Goal: Transaction & Acquisition: Purchase product/service

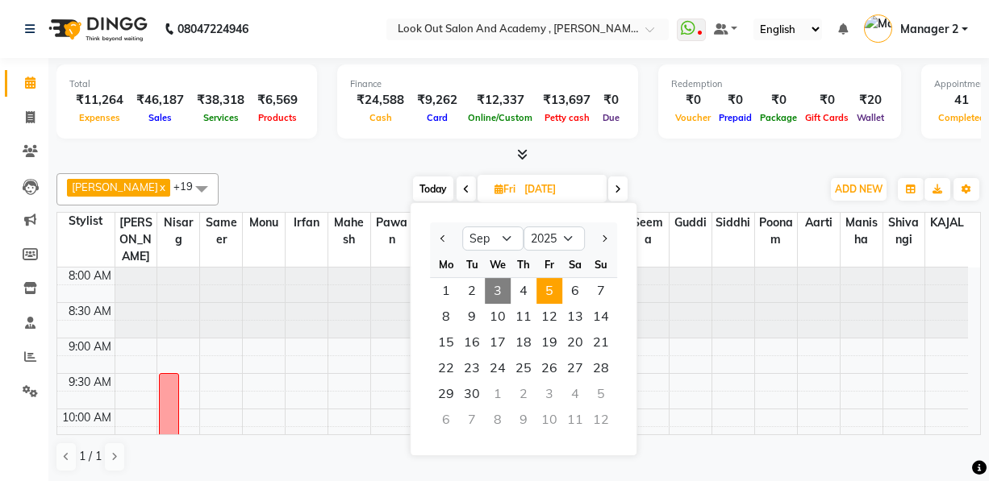
select select "9"
select select "2025"
click at [24, 348] on span at bounding box center [30, 357] width 28 height 19
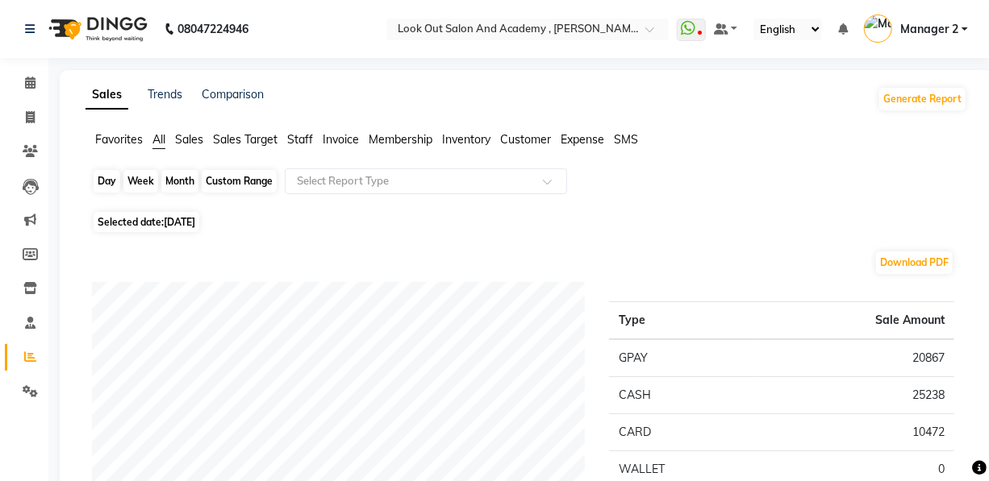
click at [100, 191] on div "Day" at bounding box center [107, 181] width 27 height 23
select select "9"
select select "2025"
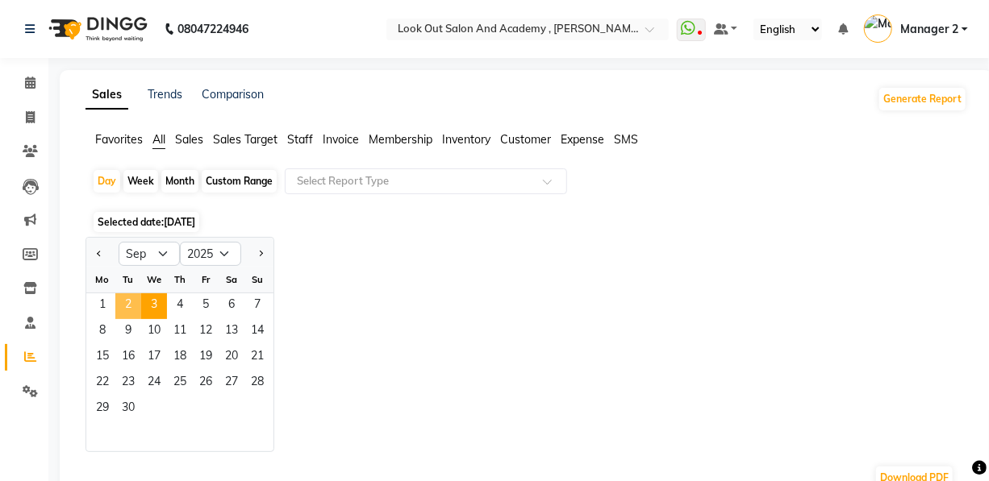
click at [130, 305] on span "2" at bounding box center [128, 307] width 26 height 26
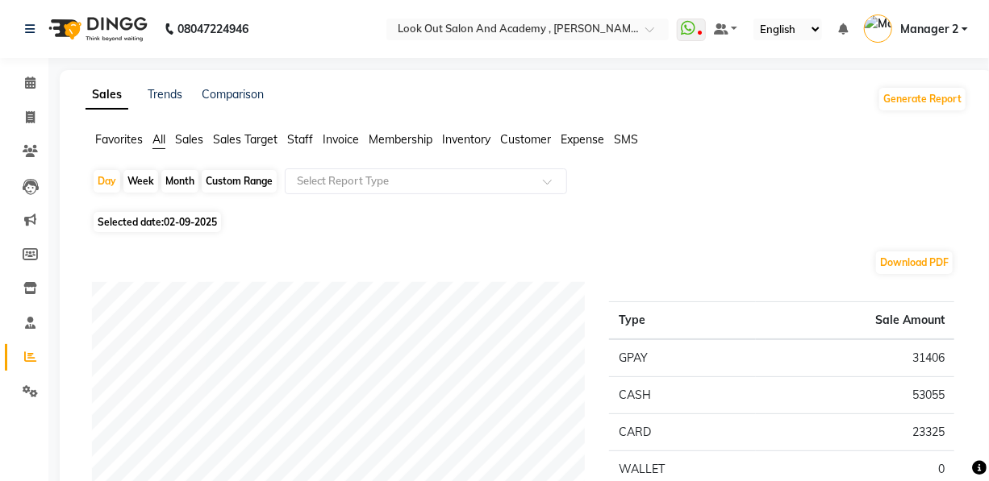
click at [299, 144] on span "Staff" at bounding box center [300, 139] width 26 height 15
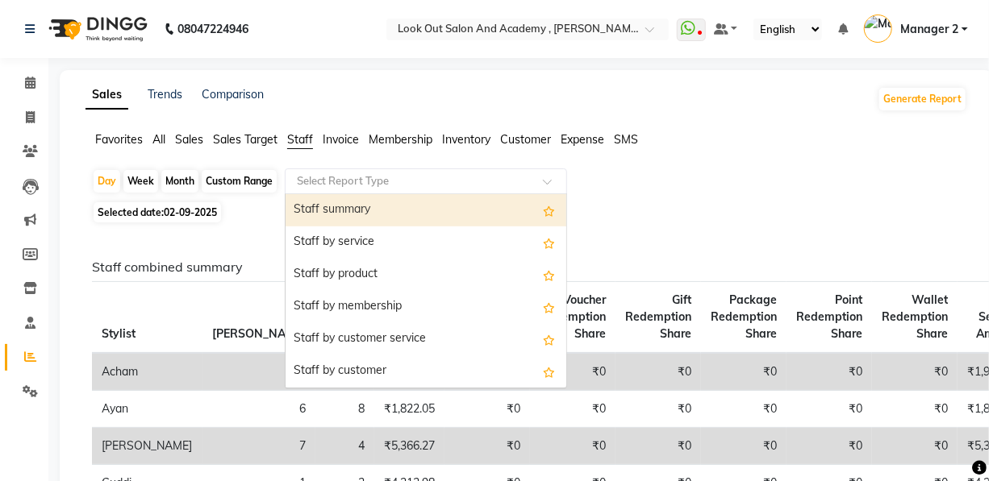
click at [303, 180] on input "text" at bounding box center [410, 181] width 232 height 16
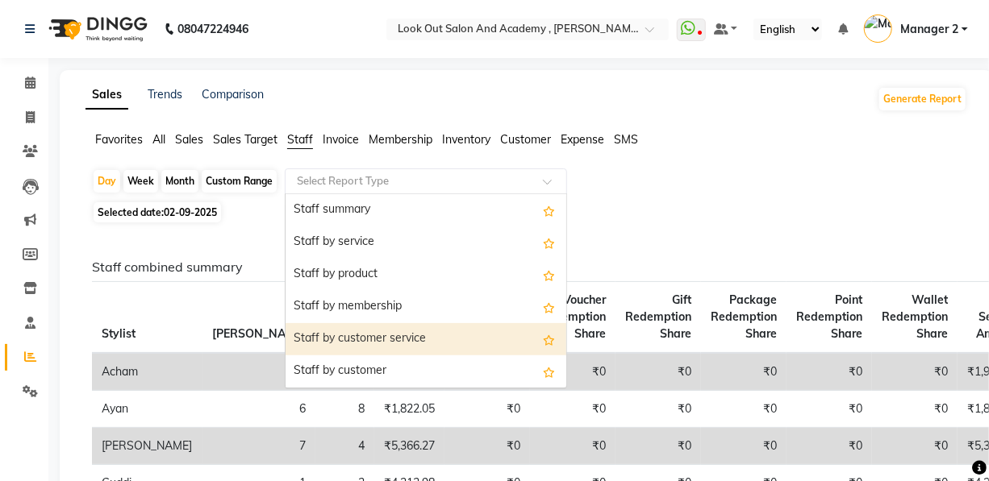
click at [339, 331] on div "Staff by customer service" at bounding box center [425, 339] width 281 height 32
select select "full_report"
select select "pdf"
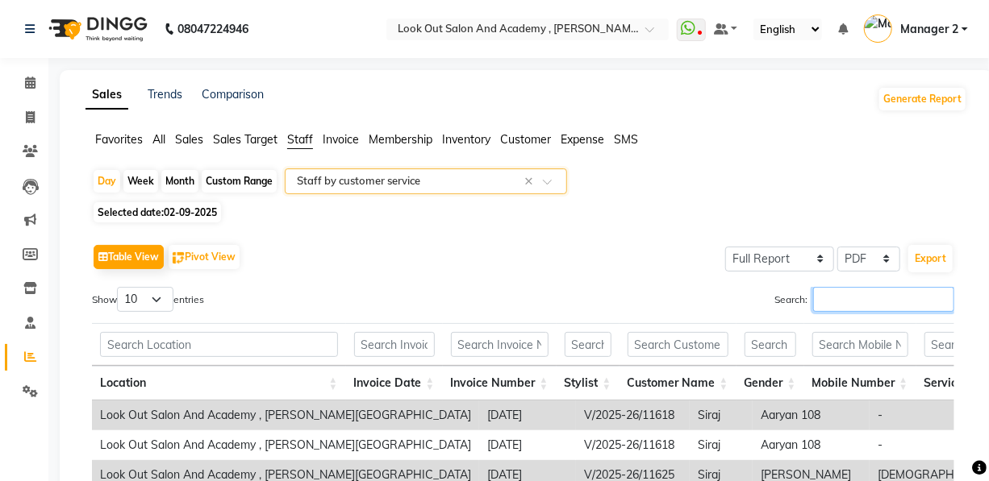
click at [825, 294] on input "Search:" at bounding box center [883, 299] width 141 height 25
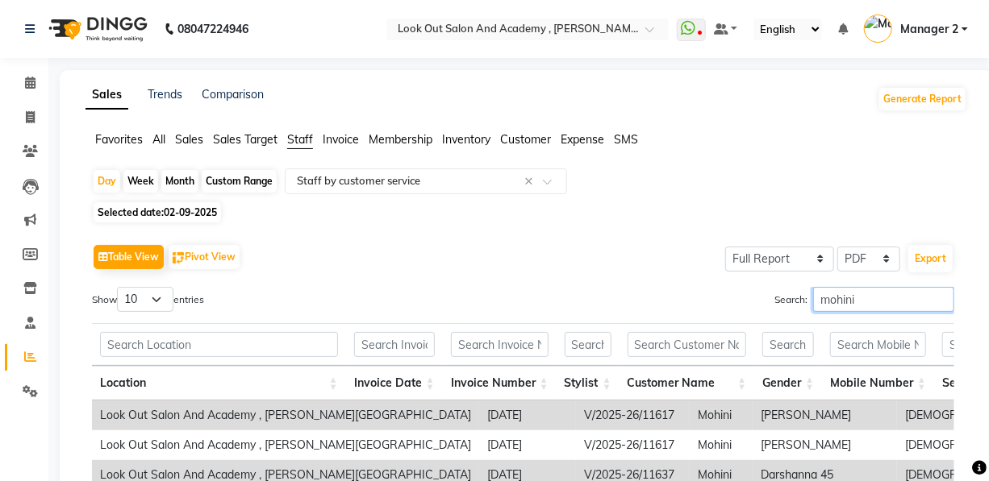
scroll to position [244, 0]
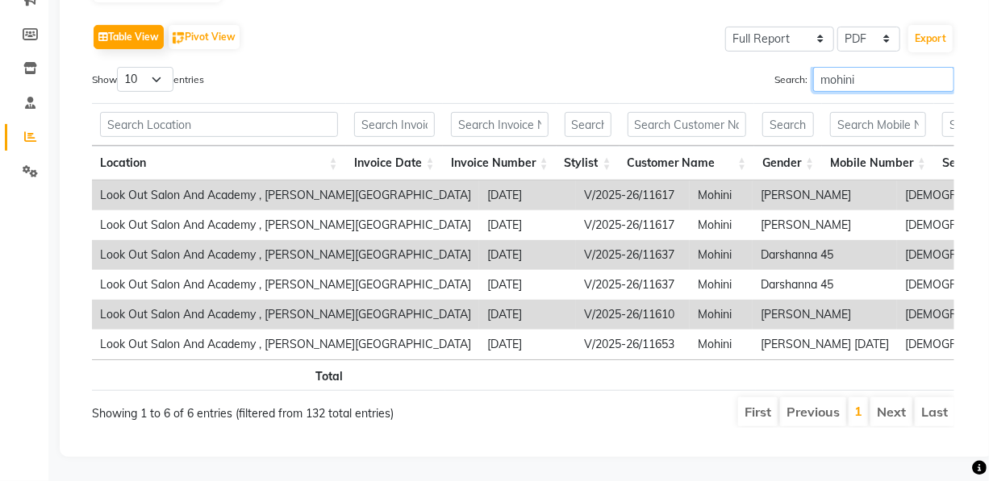
type input "mohini"
click at [144, 67] on select "10 25 50 100" at bounding box center [145, 79] width 56 height 25
select select "50"
click at [119, 67] on select "10 25 50 100" at bounding box center [145, 79] width 56 height 25
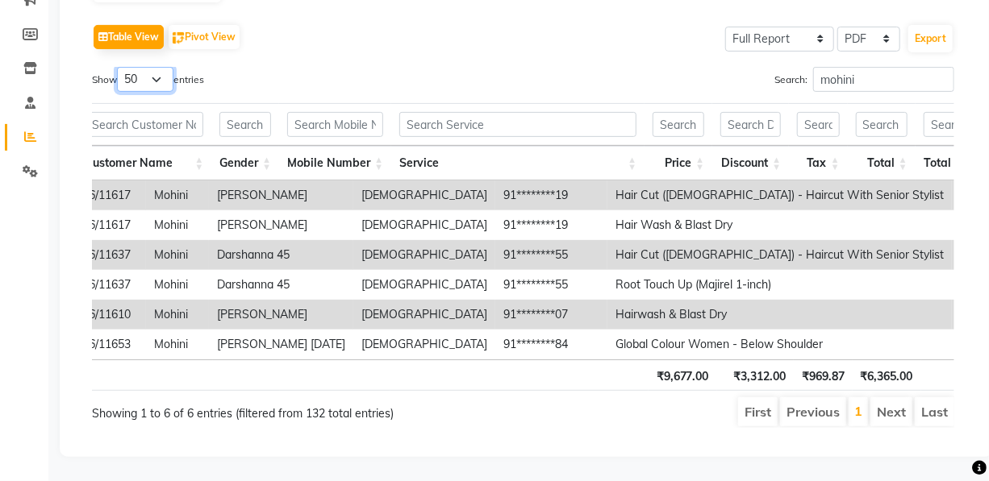
scroll to position [0, 804]
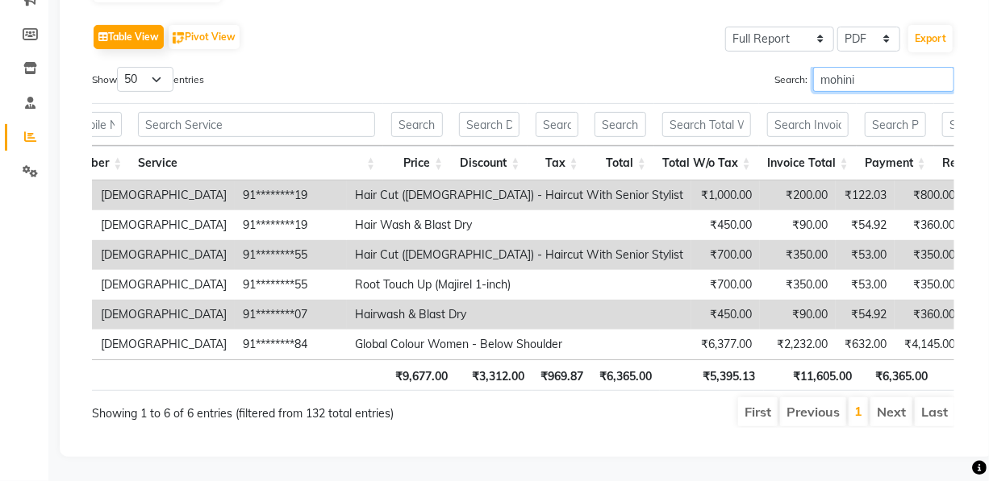
drag, startPoint x: 851, startPoint y: 56, endPoint x: 684, endPoint y: 81, distance: 168.7
click at [685, 80] on div "Show 10 25 50 100 entries Search: mohini Location Invoice Date Invoice Number S…" at bounding box center [523, 247] width 862 height 361
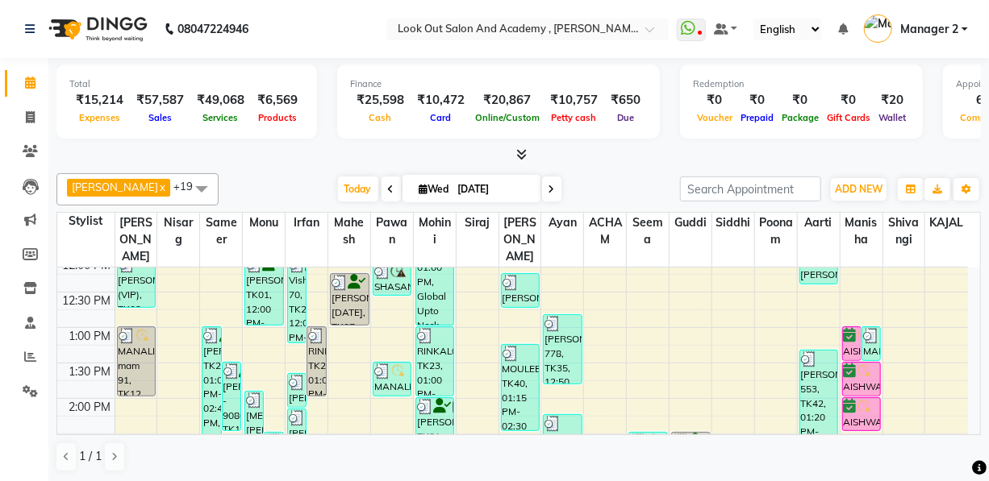
scroll to position [293, 0]
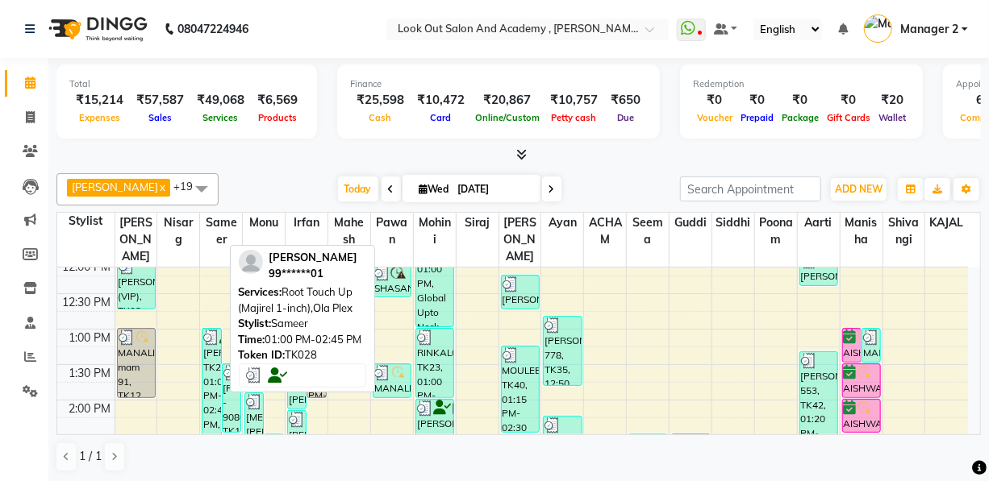
click at [213, 366] on div "[PERSON_NAME], TK28, 01:00 PM-02:45 PM, Root Touch Up (Majirel 1-inch),Ola Plex" at bounding box center [211, 389] width 18 height 121
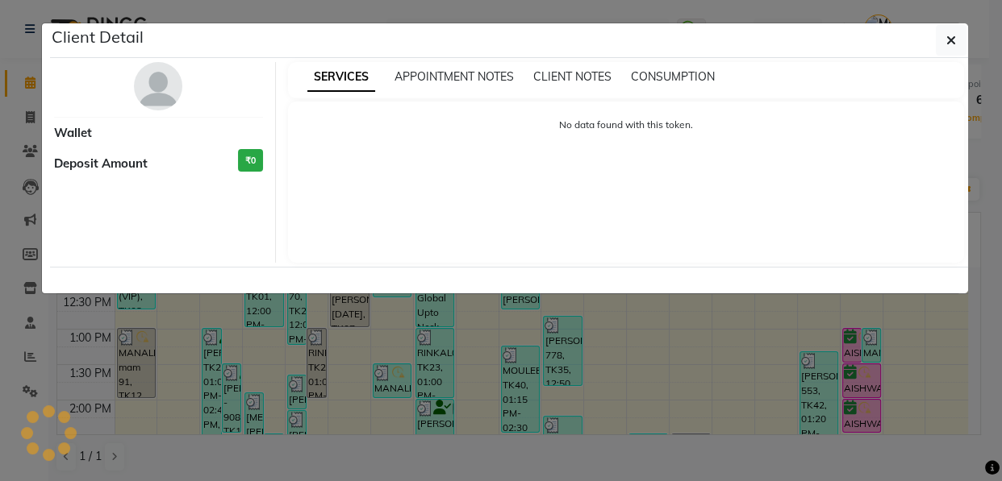
select select "3"
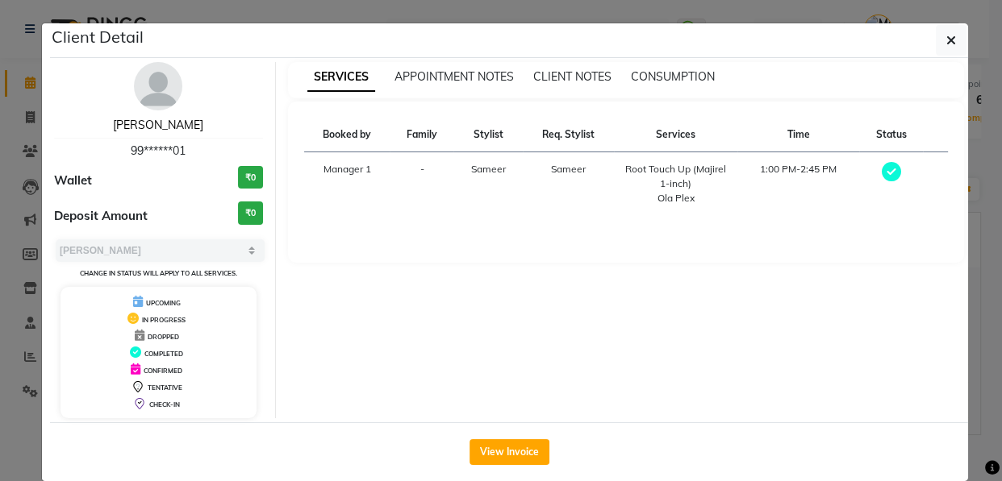
click at [163, 129] on link "[PERSON_NAME]" at bounding box center [158, 125] width 90 height 15
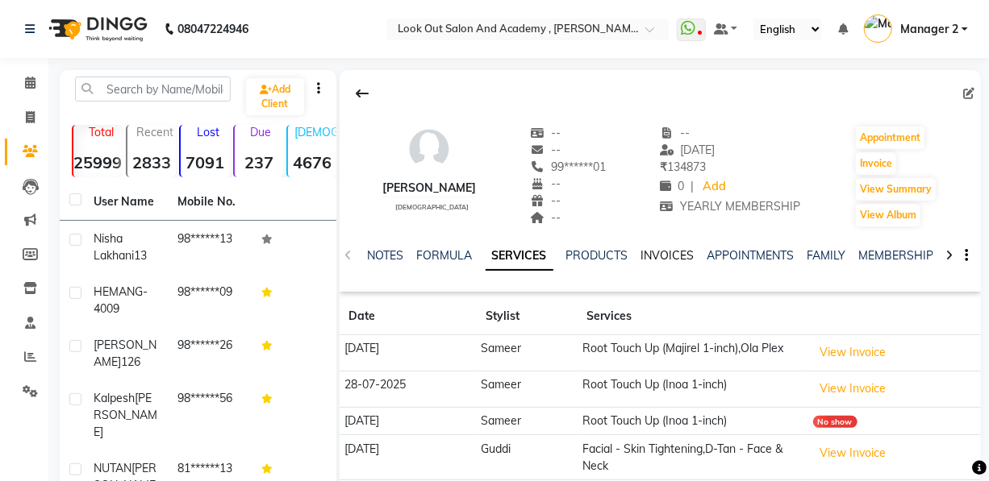
click at [652, 255] on link "INVOICES" at bounding box center [667, 255] width 53 height 15
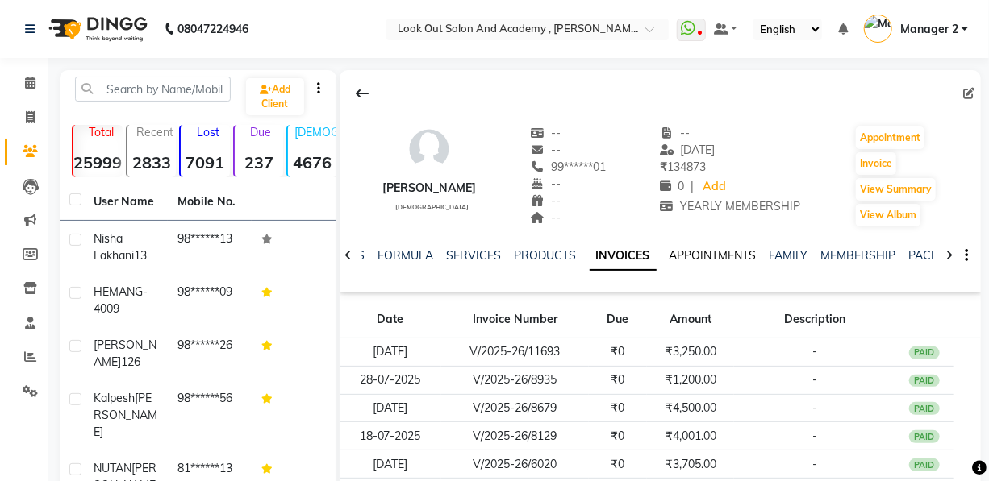
click at [702, 252] on link "APPOINTMENTS" at bounding box center [712, 255] width 87 height 15
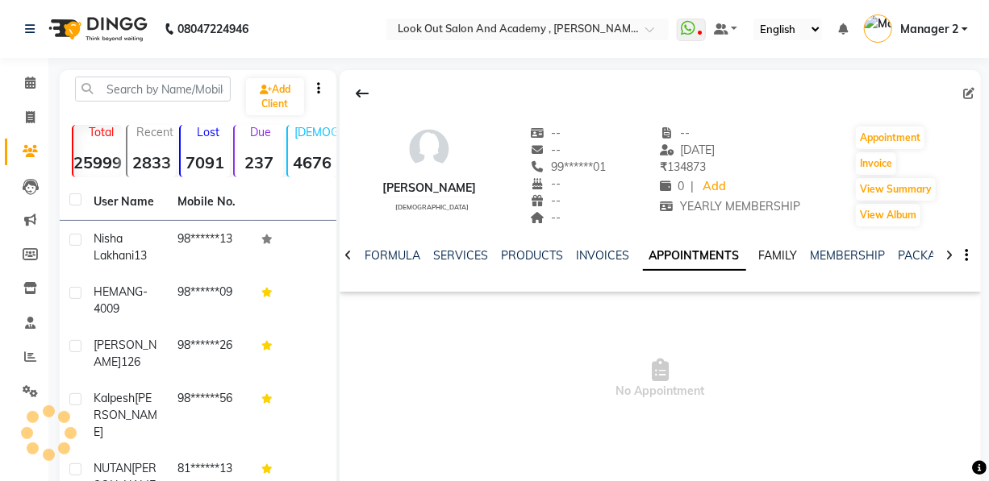
click at [766, 255] on link "FAMILY" at bounding box center [778, 255] width 39 height 15
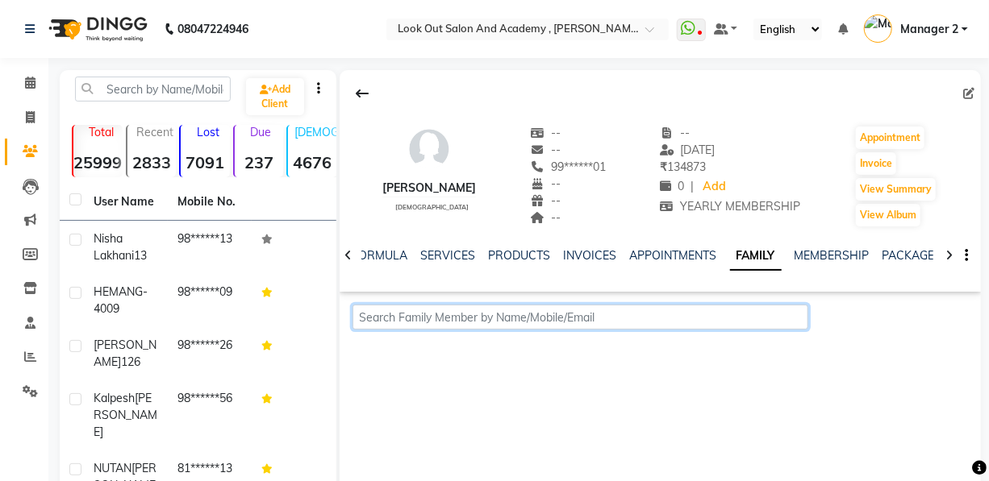
click at [705, 305] on input "text" at bounding box center [580, 317] width 456 height 25
paste input "9819335513"
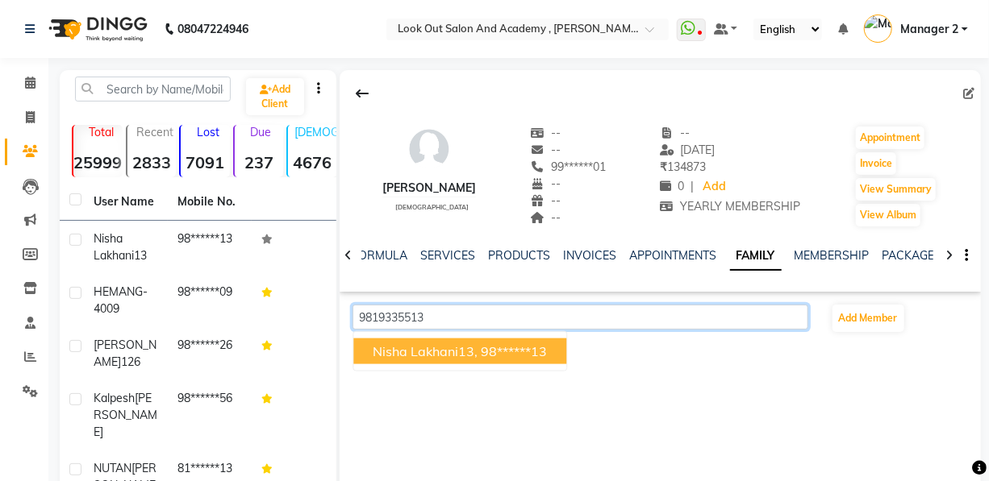
click at [431, 353] on span "nisha lakhani13," at bounding box center [425, 352] width 105 height 16
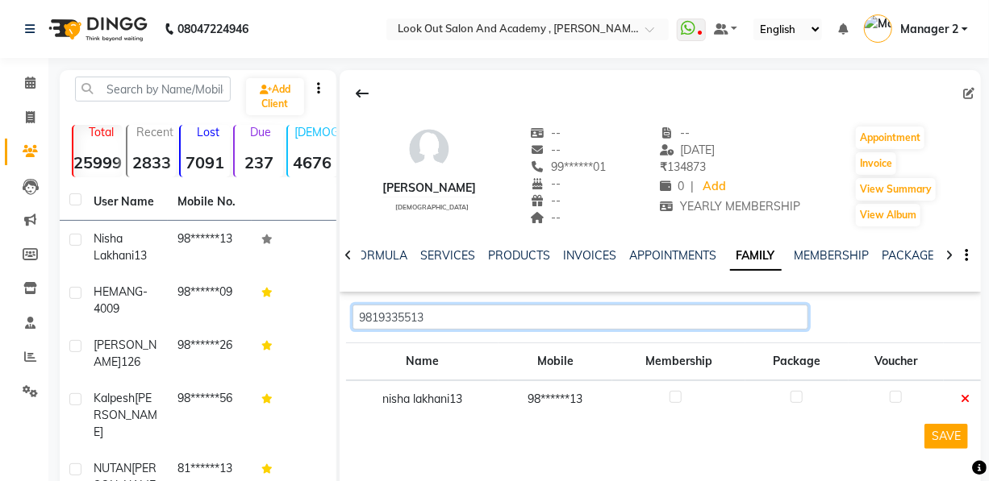
type input "9819335513"
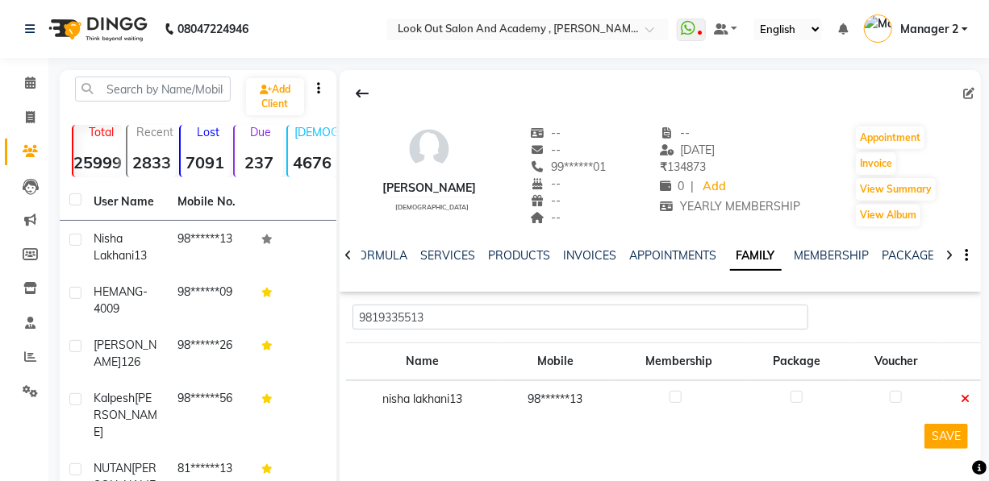
click at [681, 398] on label at bounding box center [675, 397] width 12 height 12
click at [680, 398] on input "checkbox" at bounding box center [674, 398] width 10 height 10
checkbox input "true"
click at [798, 396] on label at bounding box center [796, 397] width 12 height 12
click at [798, 396] on input "checkbox" at bounding box center [795, 398] width 10 height 10
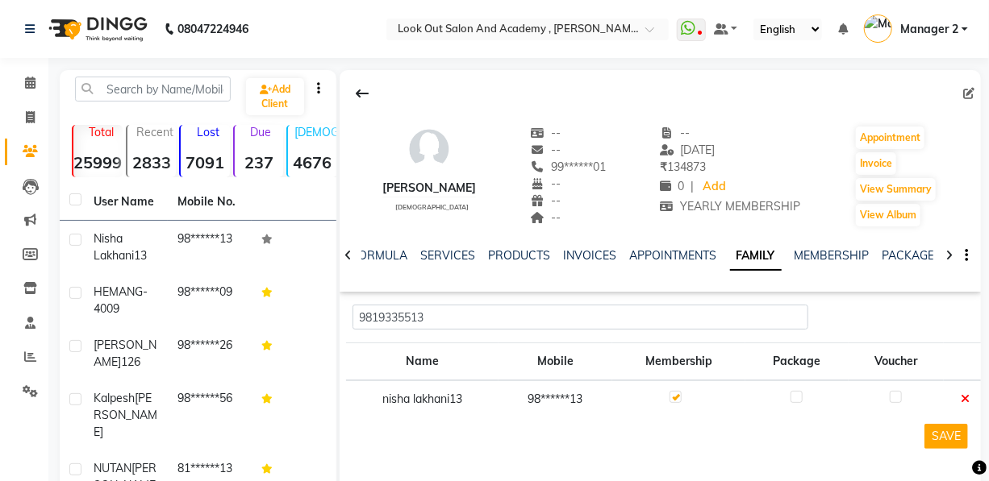
checkbox input "true"
click at [897, 400] on label at bounding box center [895, 397] width 12 height 12
click at [897, 400] on input "checkbox" at bounding box center [894, 398] width 10 height 10
checkbox input "true"
click at [951, 443] on button "SAVE" at bounding box center [946, 436] width 44 height 25
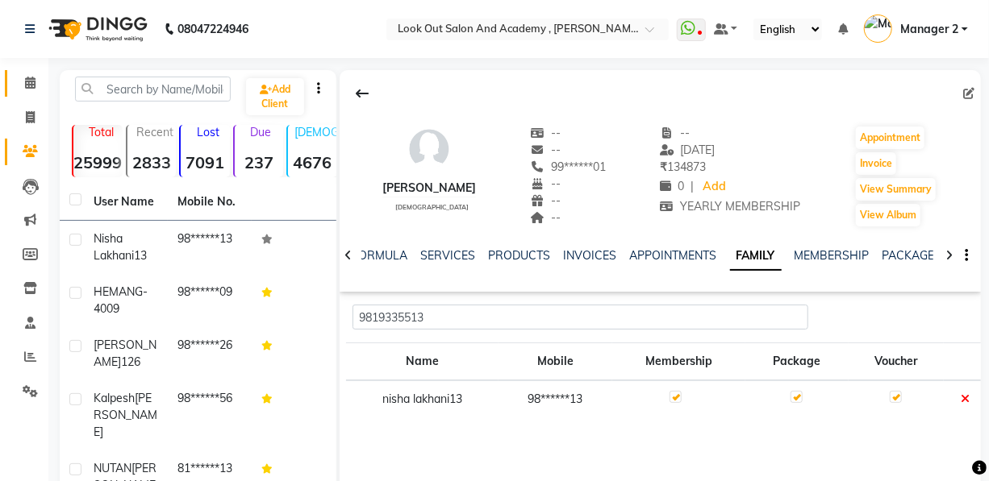
click at [35, 89] on span at bounding box center [30, 83] width 28 height 19
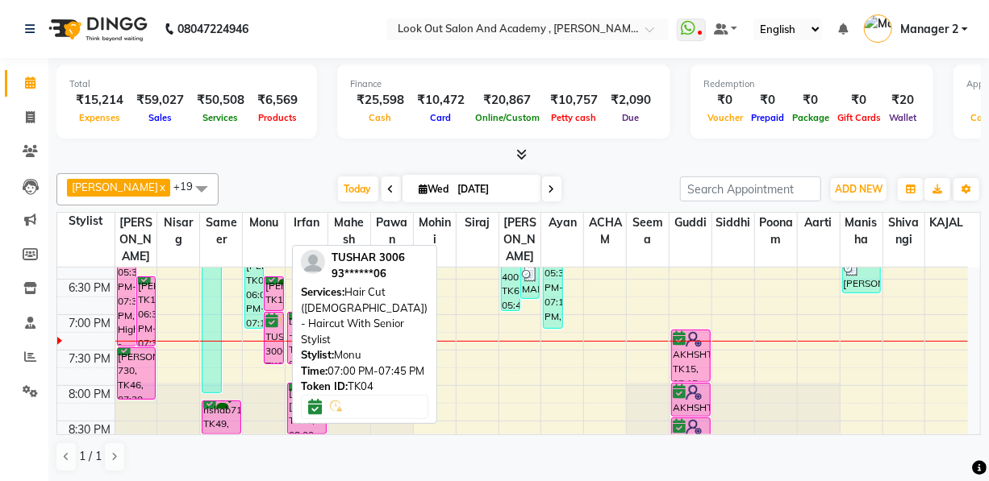
scroll to position [806, 0]
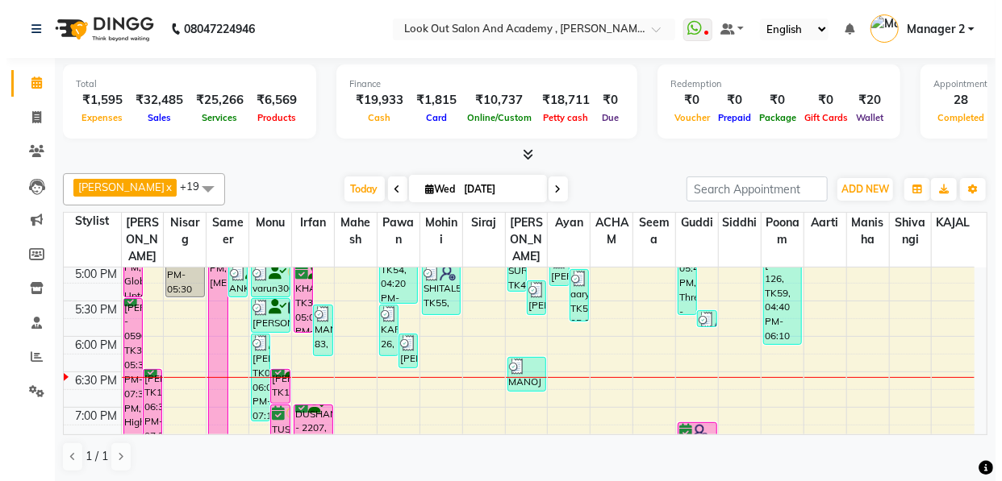
scroll to position [616, 0]
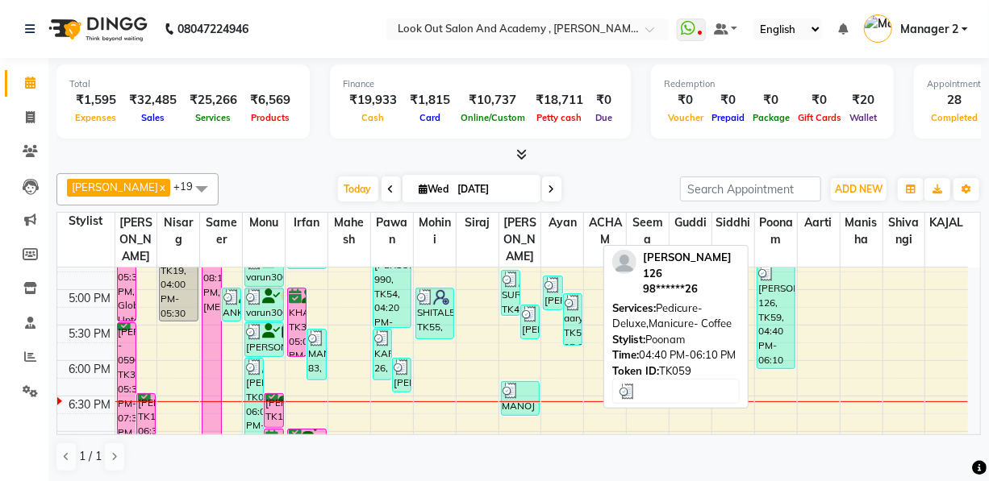
click at [779, 346] on div "[PERSON_NAME] 126, TK59, 04:40 PM-06:10 PM, Pedicure- Deluxe,Manicure- Coffee" at bounding box center [776, 316] width 38 height 104
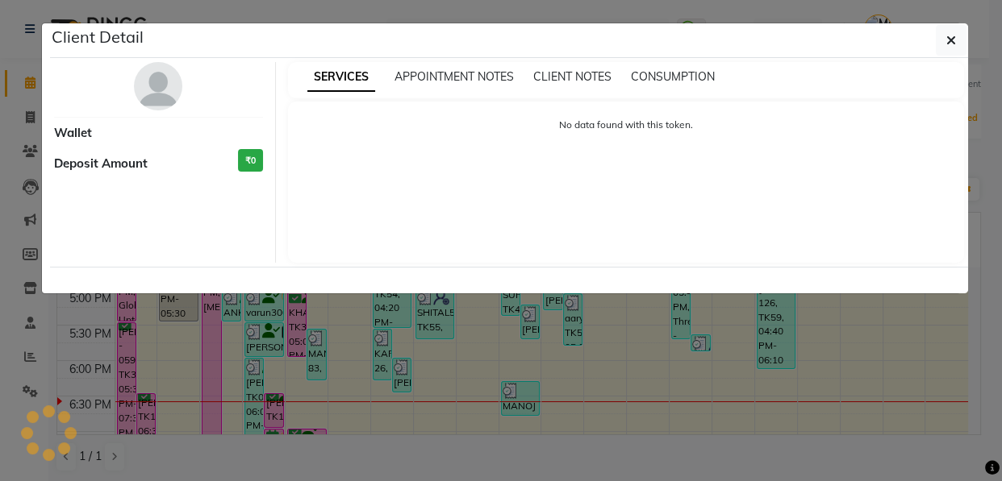
select select "3"
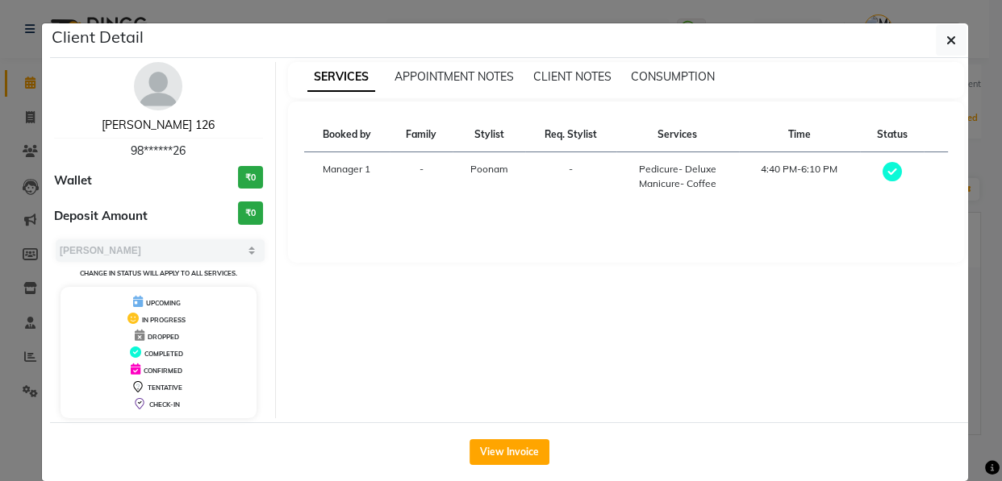
click at [145, 123] on link "[PERSON_NAME] 126" at bounding box center [158, 125] width 113 height 15
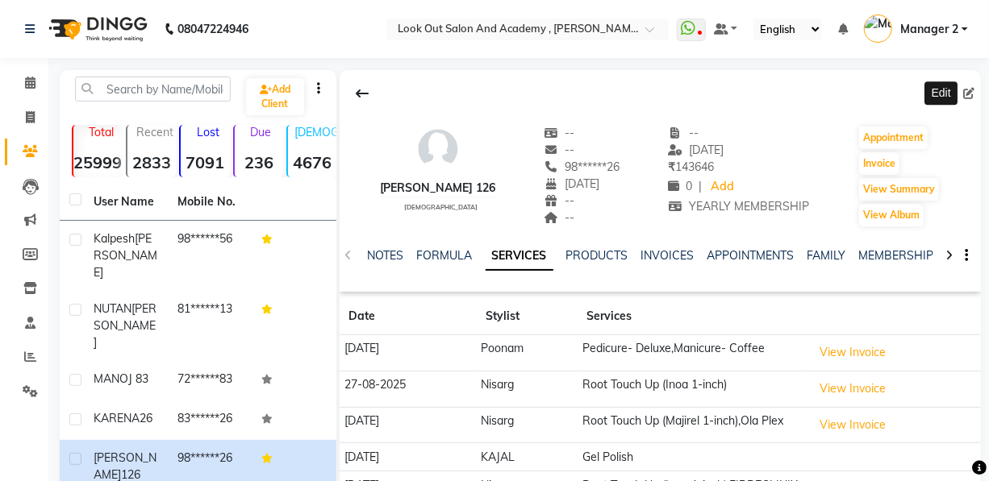
click at [971, 95] on icon at bounding box center [968, 93] width 11 height 11
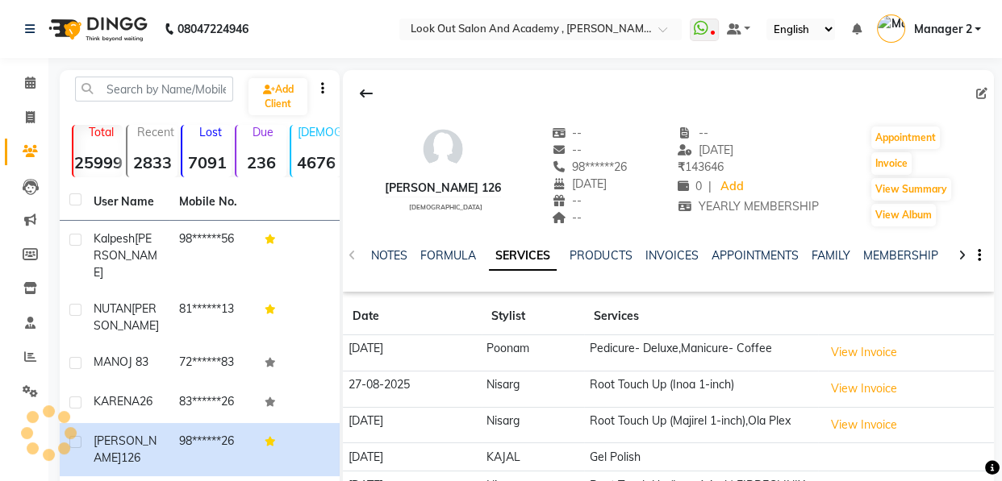
select select "20"
select select "02"
select select "2019"
select select "[DEMOGRAPHIC_DATA]"
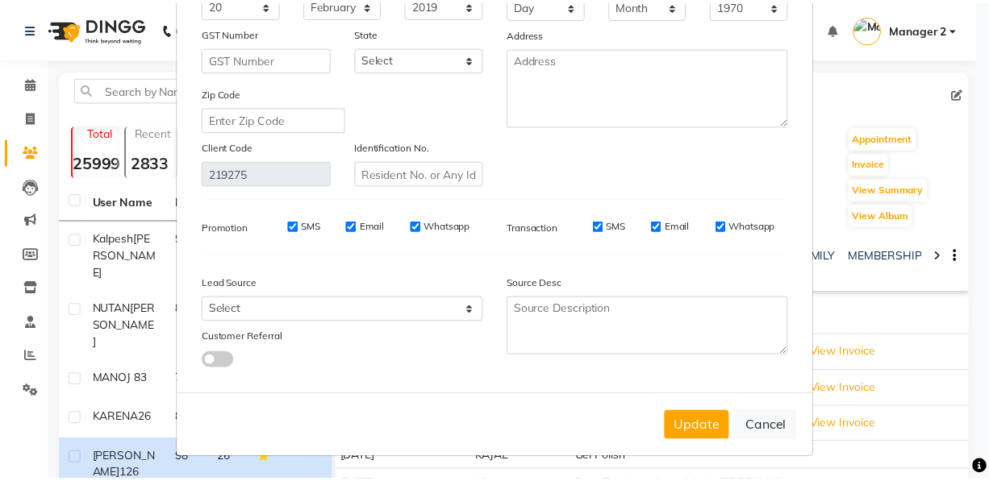
scroll to position [239, 0]
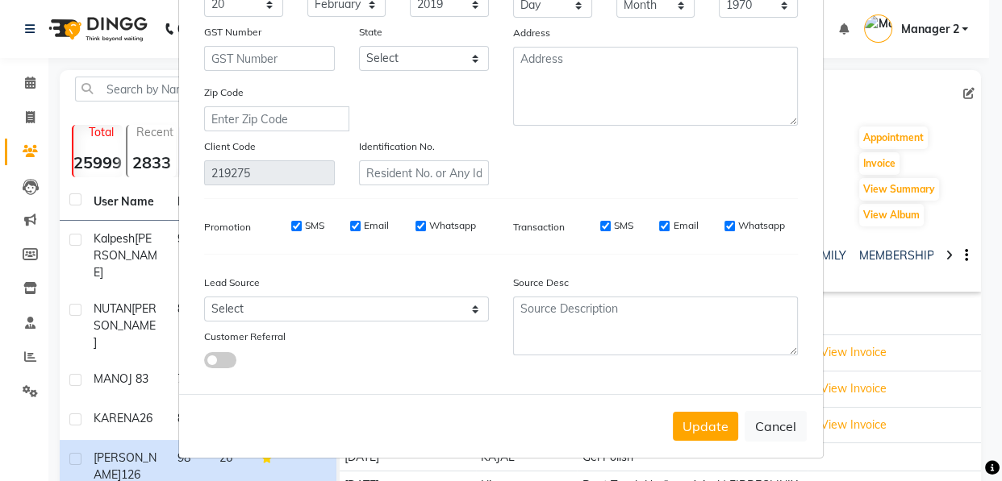
click at [764, 410] on div "Update Cancel" at bounding box center [501, 426] width 644 height 64
click at [764, 418] on button "Cancel" at bounding box center [775, 426] width 62 height 31
select select
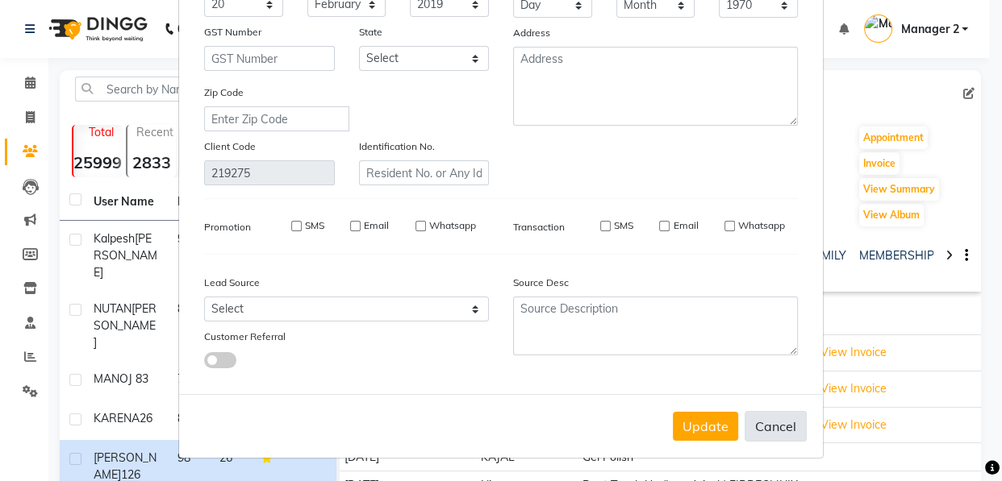
select select
checkbox input "false"
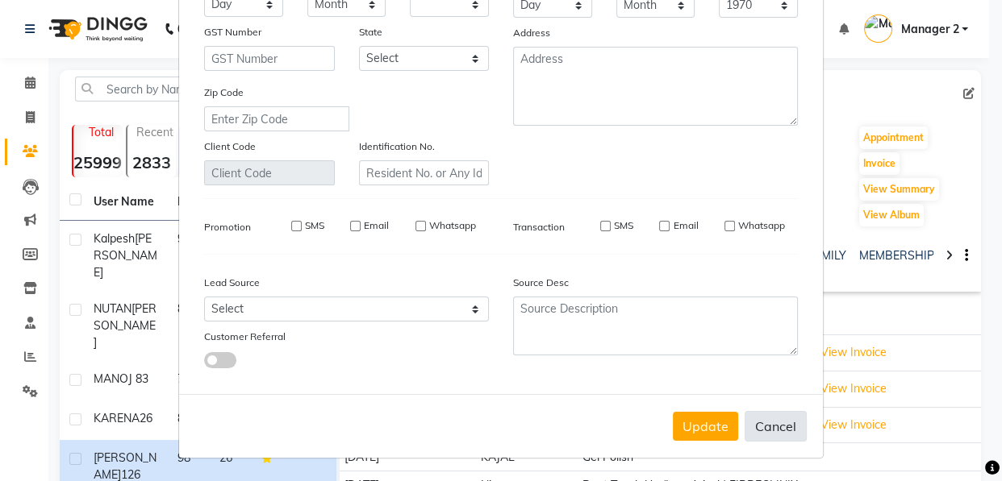
checkbox input "false"
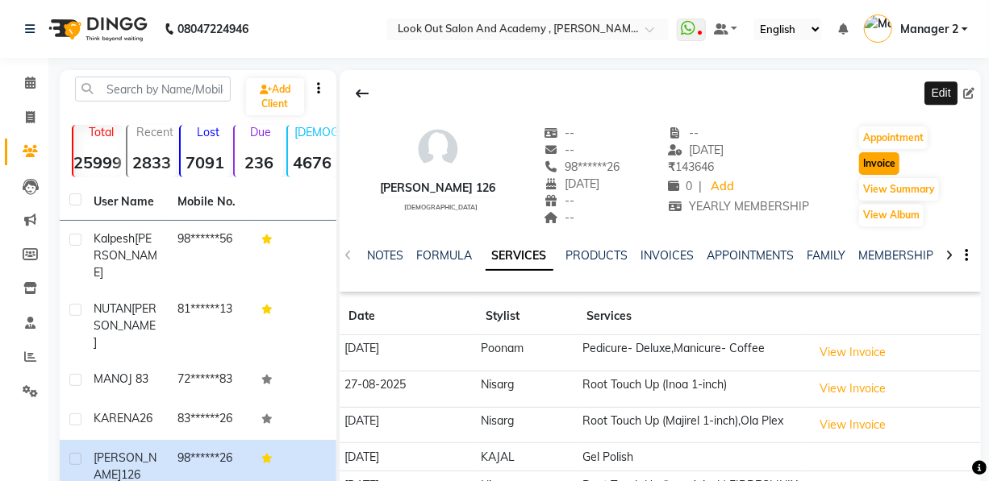
click at [879, 157] on button "Invoice" at bounding box center [879, 163] width 40 height 23
select select "service"
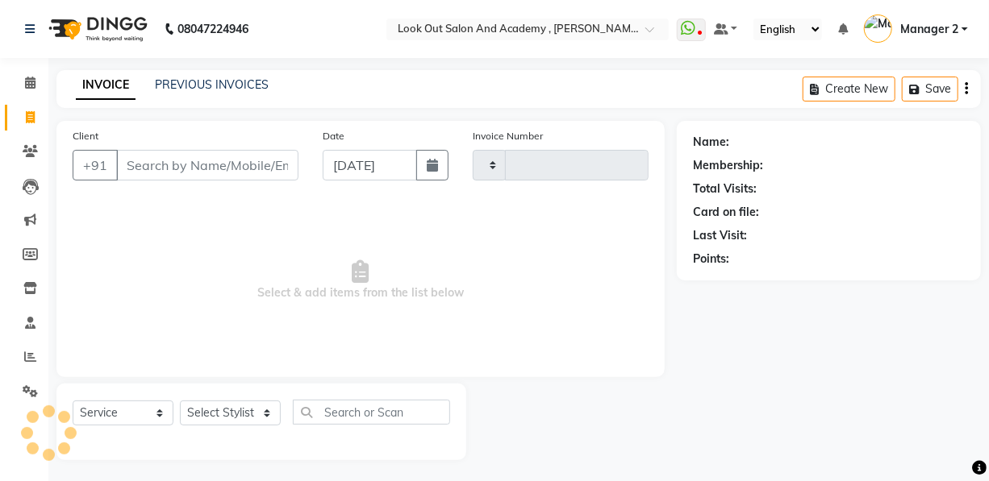
scroll to position [3, 0]
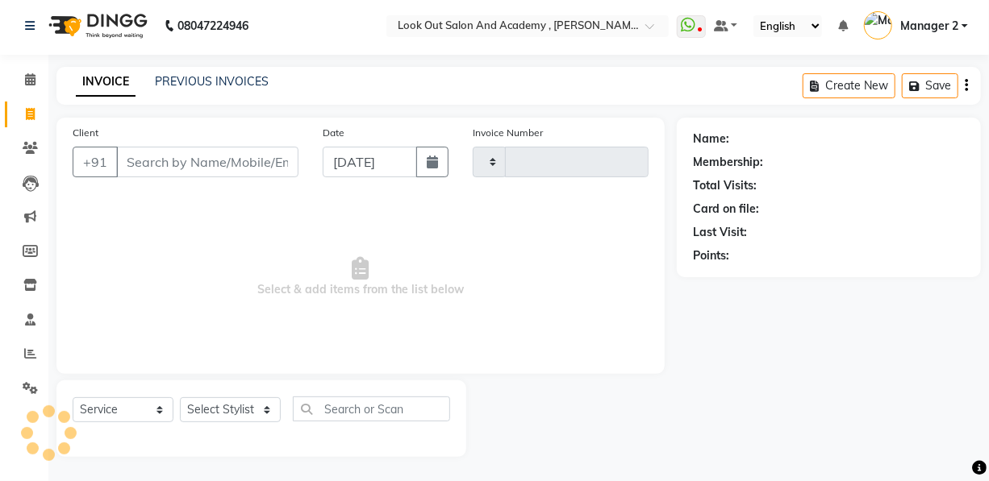
type input "11722"
select select "4708"
type input "98******26"
select select "1: Object"
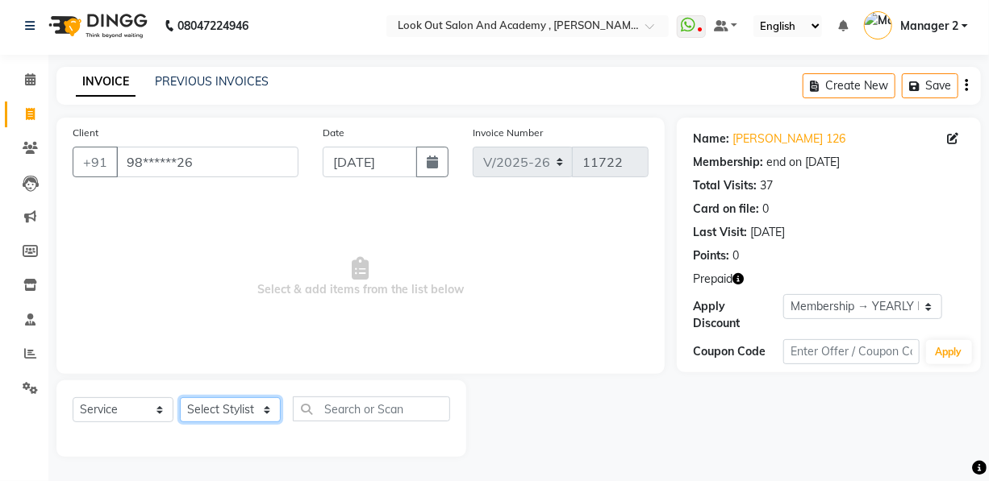
click at [240, 410] on select "Select Stylist Aarti Aatish [PERSON_NAME] [PERSON_NAME] ITWARI [PERSON_NAME] [P…" at bounding box center [230, 410] width 101 height 25
select select "29830"
click at [180, 398] on select "Select Stylist Aarti Aatish [PERSON_NAME] [PERSON_NAME] ITWARI [PERSON_NAME] [P…" at bounding box center [230, 410] width 101 height 25
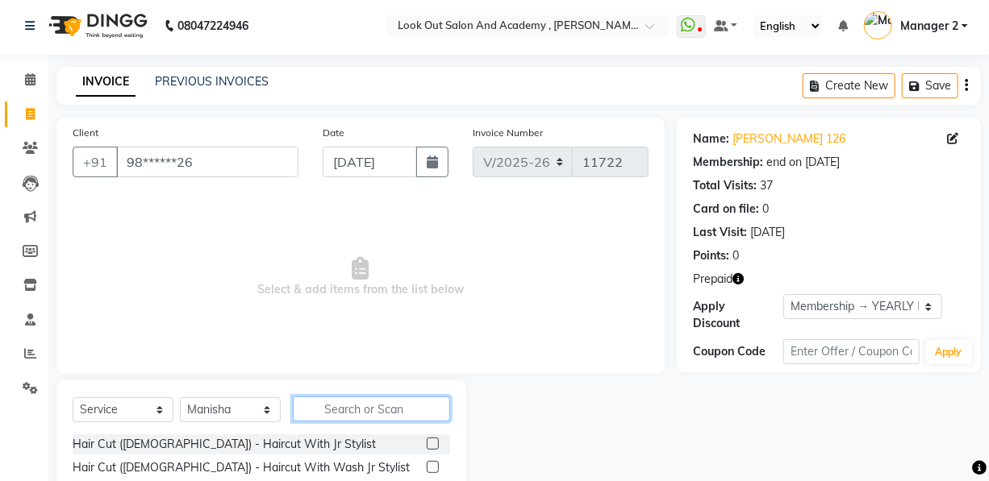
click at [353, 410] on input "text" at bounding box center [371, 409] width 157 height 25
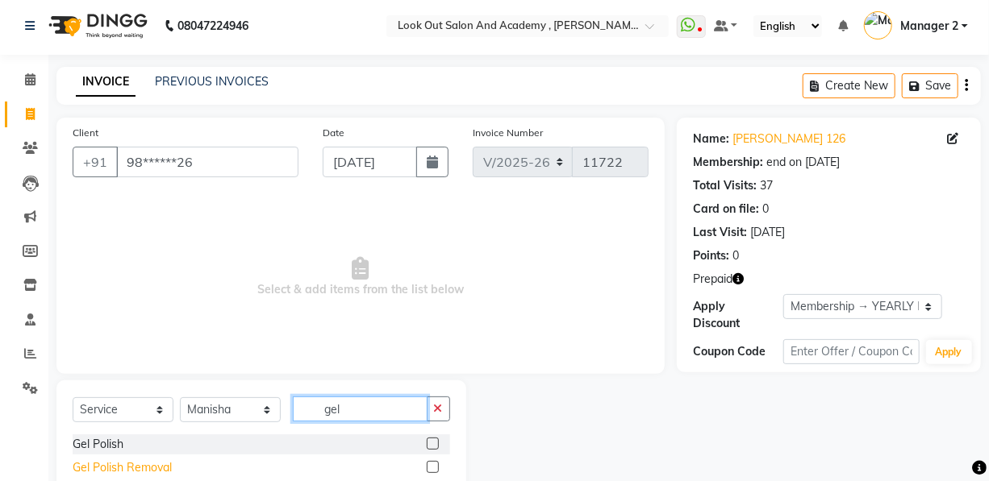
type input "gel"
click at [147, 460] on div "Gel Polish Removal" at bounding box center [122, 468] width 99 height 17
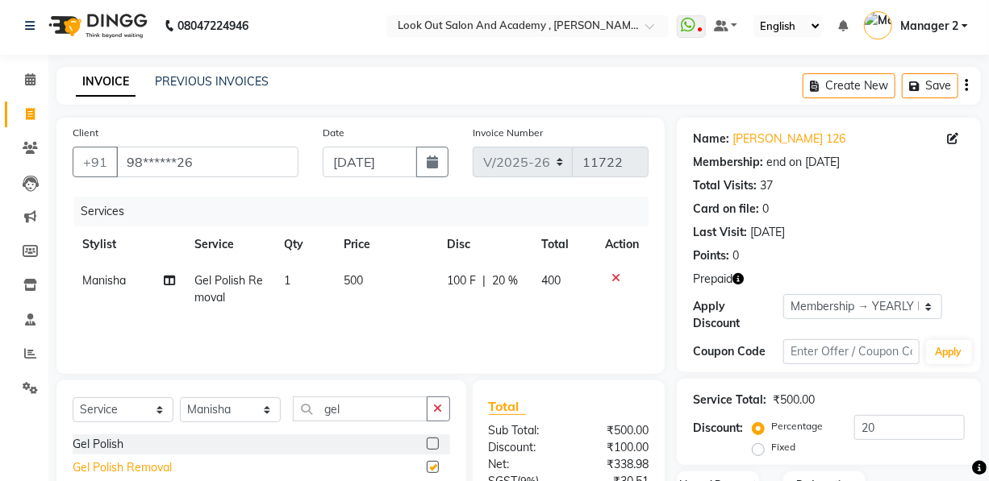
checkbox input "false"
click at [273, 292] on td "Gel Polish Removal" at bounding box center [230, 289] width 90 height 53
select select "29830"
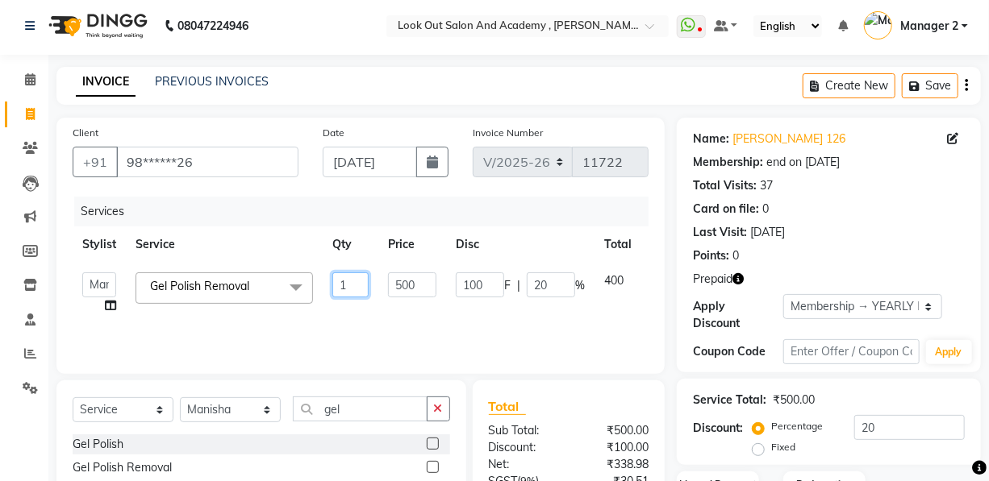
drag, startPoint x: 351, startPoint y: 285, endPoint x: 286, endPoint y: 290, distance: 64.8
click at [294, 290] on tr "Aarti Aatish [PERSON_NAME] [PERSON_NAME] ITWARI [PERSON_NAME] [PERSON_NAME] [PE…" at bounding box center [384, 293] width 622 height 61
type input "2"
click at [396, 328] on div "Services Stylist Service Qty Price Disc Total Action Aarti Aatish [PERSON_NAME]…" at bounding box center [361, 277] width 576 height 161
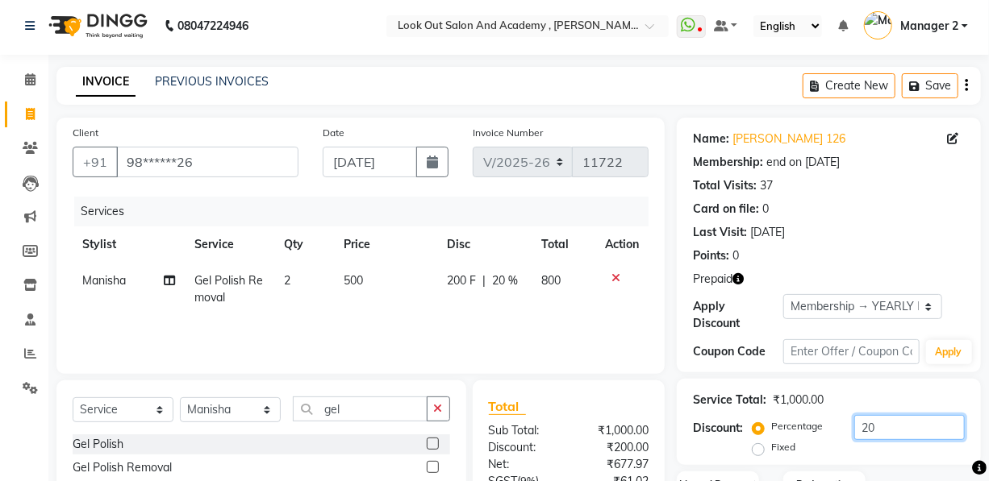
drag, startPoint x: 879, startPoint y: 428, endPoint x: 773, endPoint y: 426, distance: 105.7
click at [802, 422] on div "Percentage Fixed 20" at bounding box center [860, 437] width 209 height 44
type input "35"
click at [551, 323] on div "Services Stylist Service Qty Price Disc Total Action [PERSON_NAME] Gel Polish R…" at bounding box center [361, 277] width 576 height 161
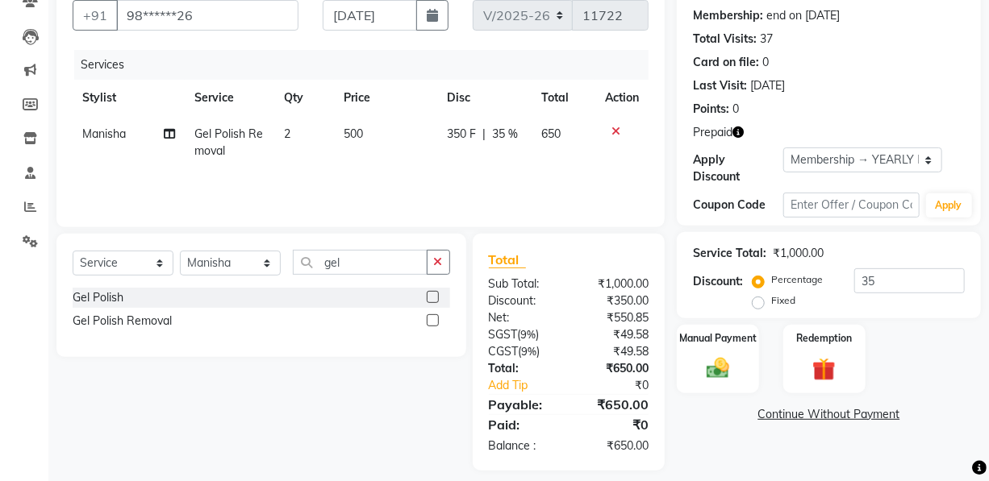
click at [802, 412] on link "Continue Without Payment" at bounding box center [829, 414] width 298 height 17
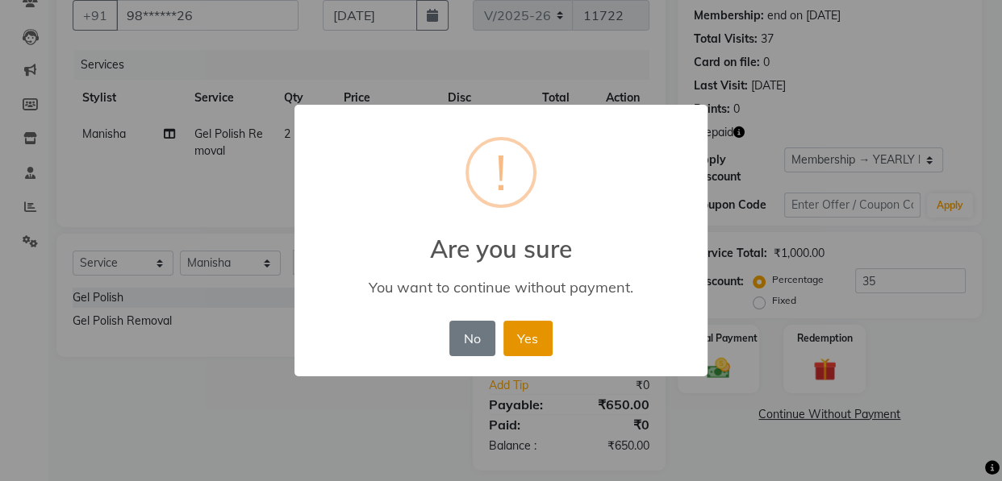
click at [535, 344] on button "Yes" at bounding box center [527, 338] width 49 height 35
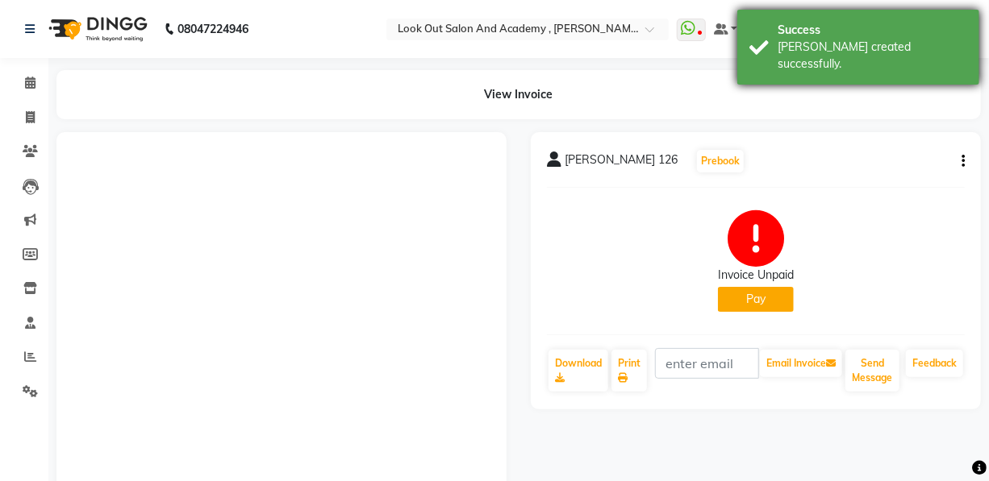
click at [863, 39] on div "[PERSON_NAME] created successfully." at bounding box center [872, 56] width 190 height 34
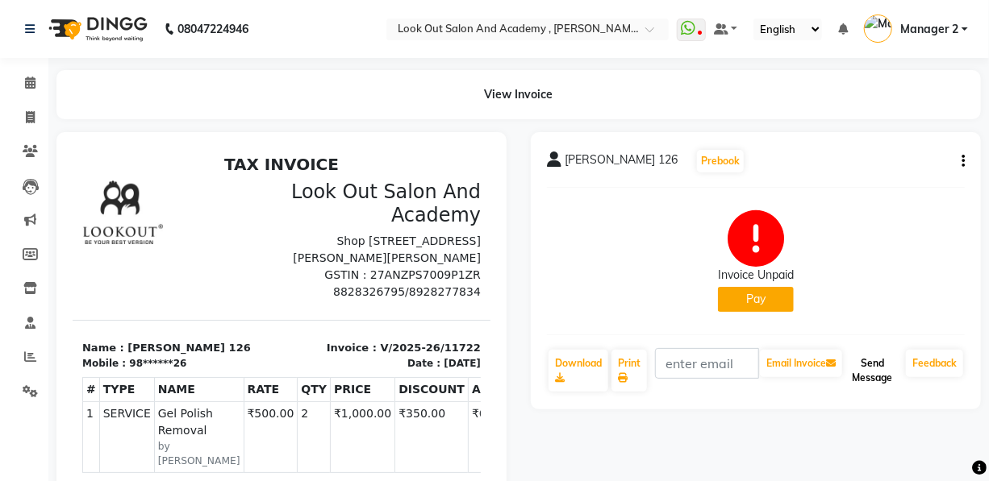
click at [877, 380] on button "Send Message" at bounding box center [872, 371] width 54 height 42
click at [23, 76] on span at bounding box center [30, 83] width 28 height 19
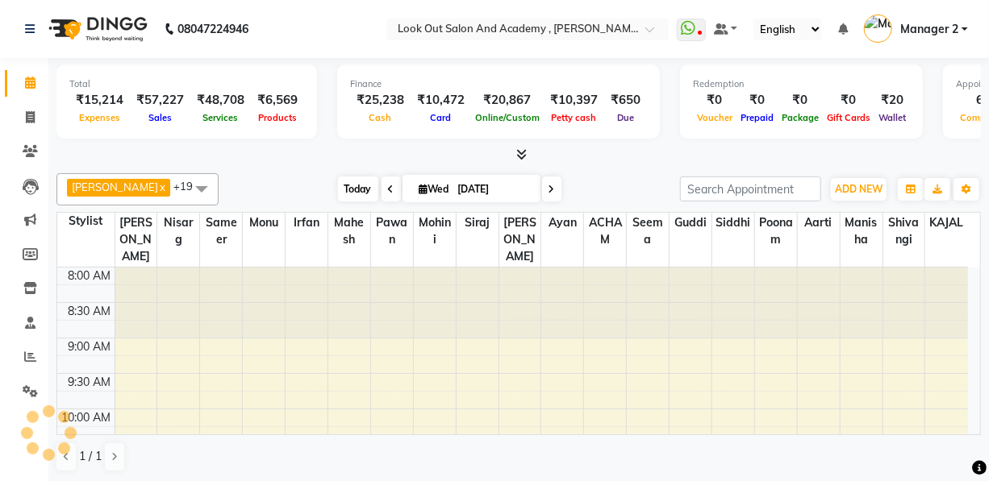
click at [361, 198] on span "Today" at bounding box center [358, 189] width 40 height 25
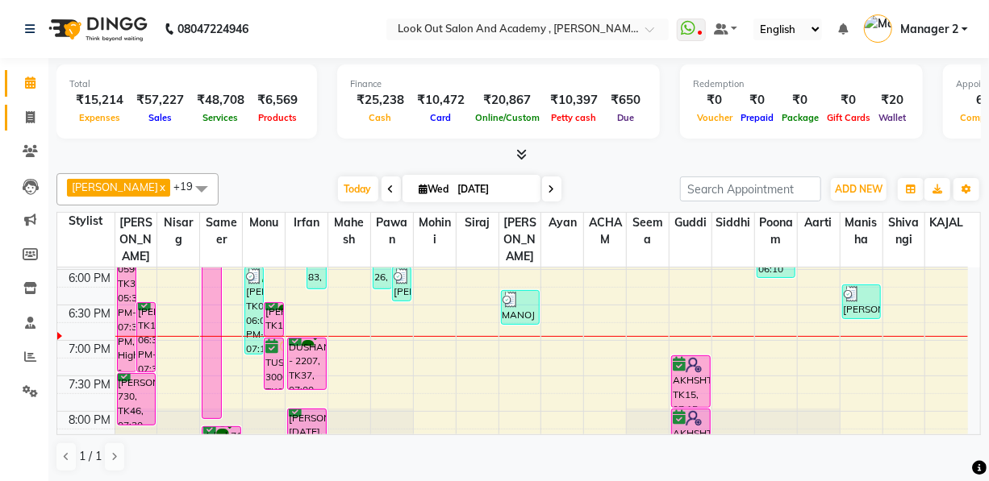
click at [28, 117] on icon at bounding box center [30, 117] width 9 height 12
select select "service"
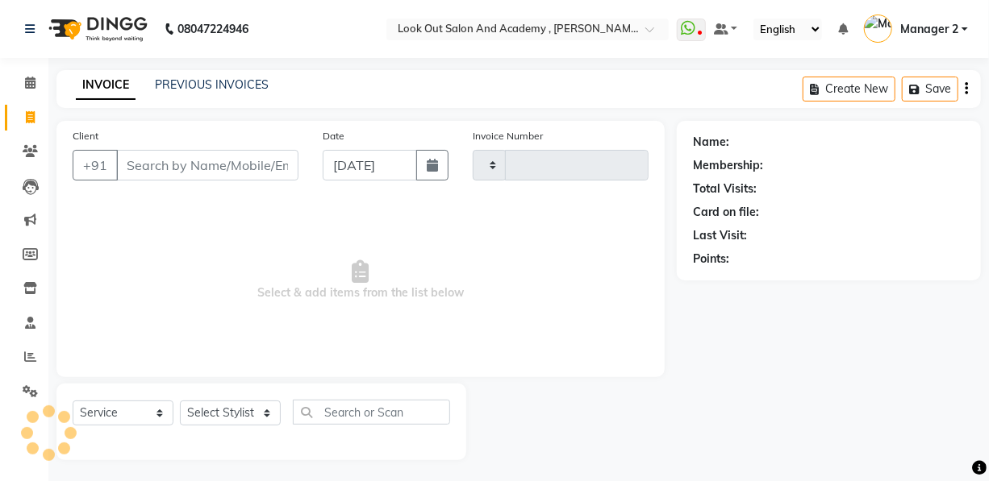
type input "11723"
select select "4708"
click at [173, 169] on input "Client" at bounding box center [207, 165] width 182 height 31
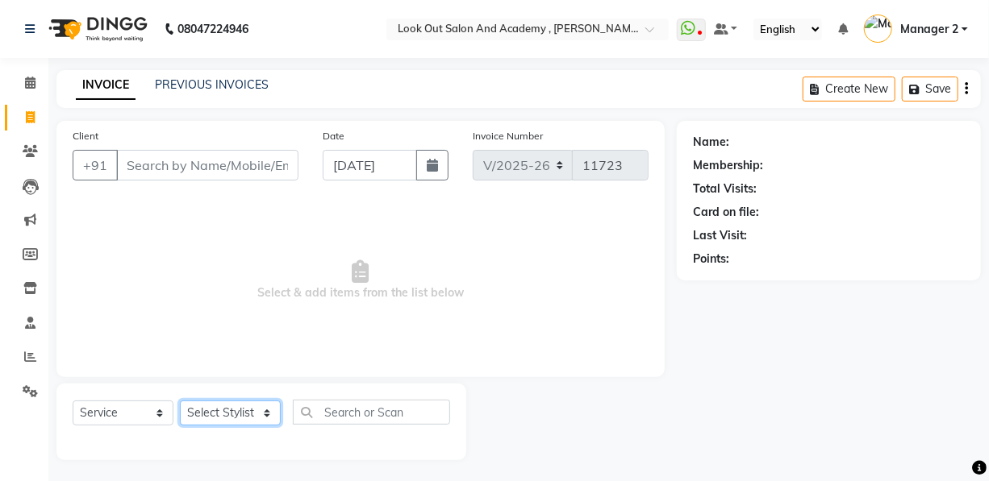
click at [228, 414] on select "Select Stylist Aarti Aatish [PERSON_NAME] [PERSON_NAME] ITWARI [PERSON_NAME] [P…" at bounding box center [230, 413] width 101 height 25
select select "85556"
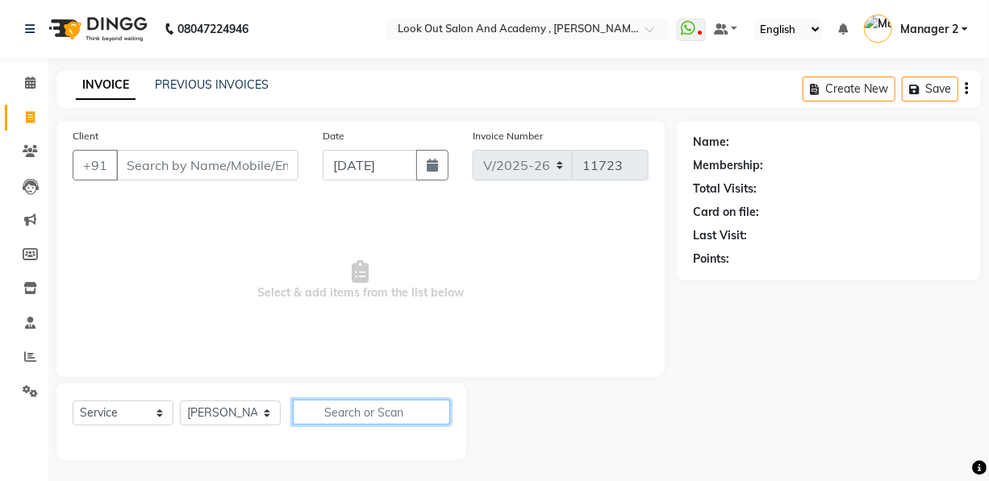
click at [363, 422] on input "text" at bounding box center [371, 412] width 157 height 25
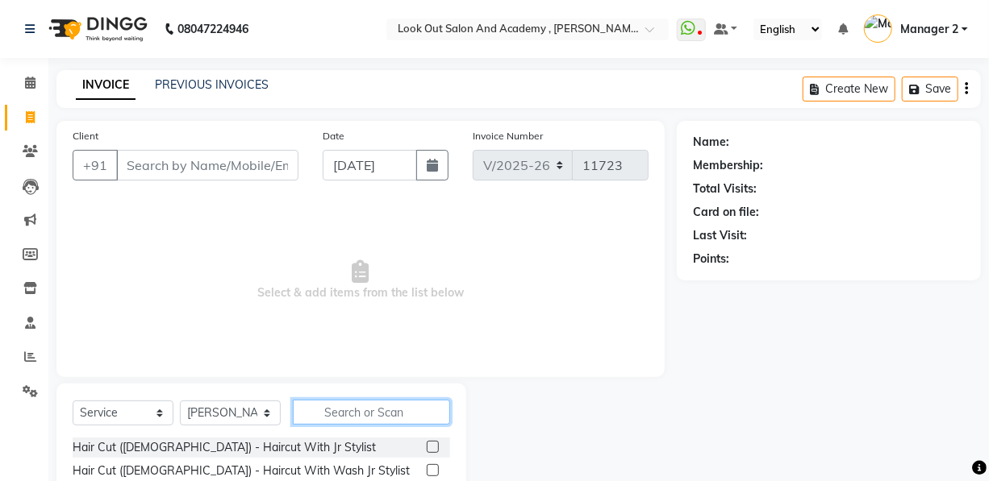
scroll to position [146, 0]
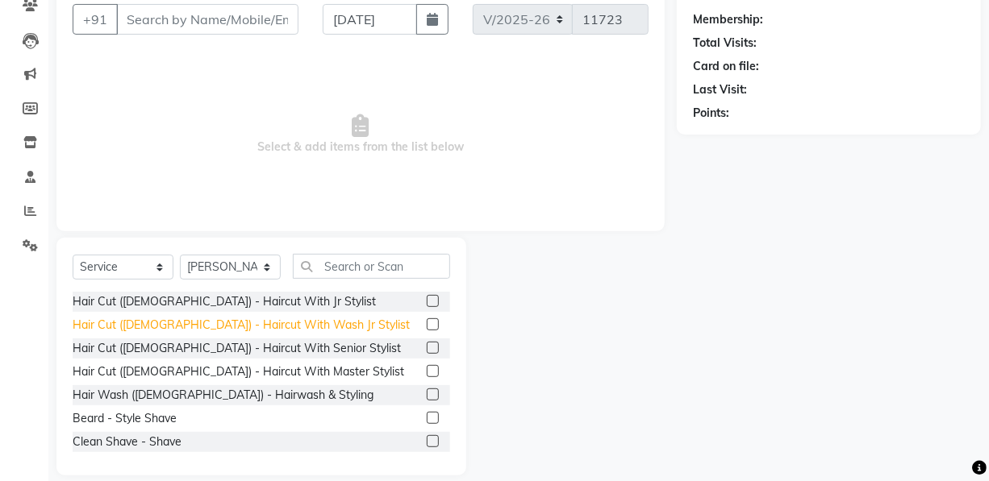
click at [269, 328] on div "Hair Cut ([DEMOGRAPHIC_DATA]) - Haircut With Wash Jr Stylist" at bounding box center [241, 325] width 337 height 17
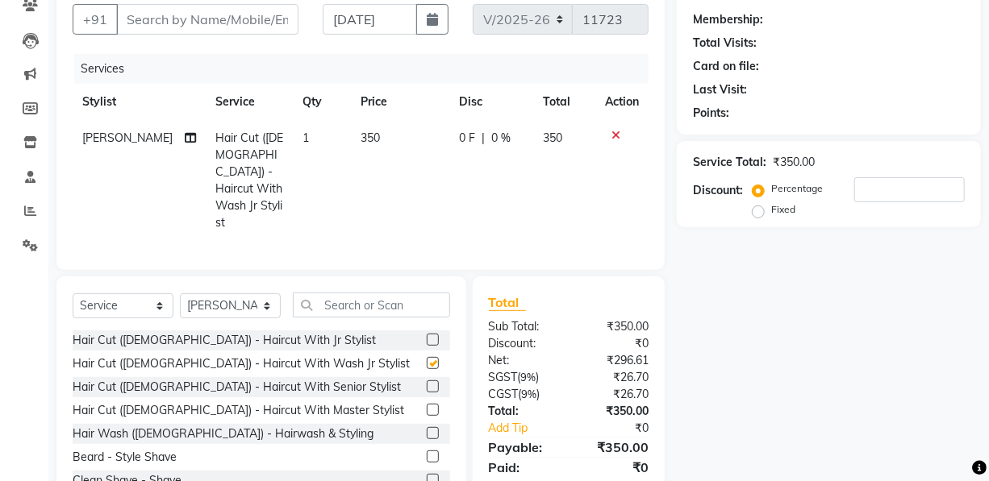
checkbox input "false"
click at [185, 17] on input "Client" at bounding box center [207, 19] width 182 height 31
type input "9"
type input "0"
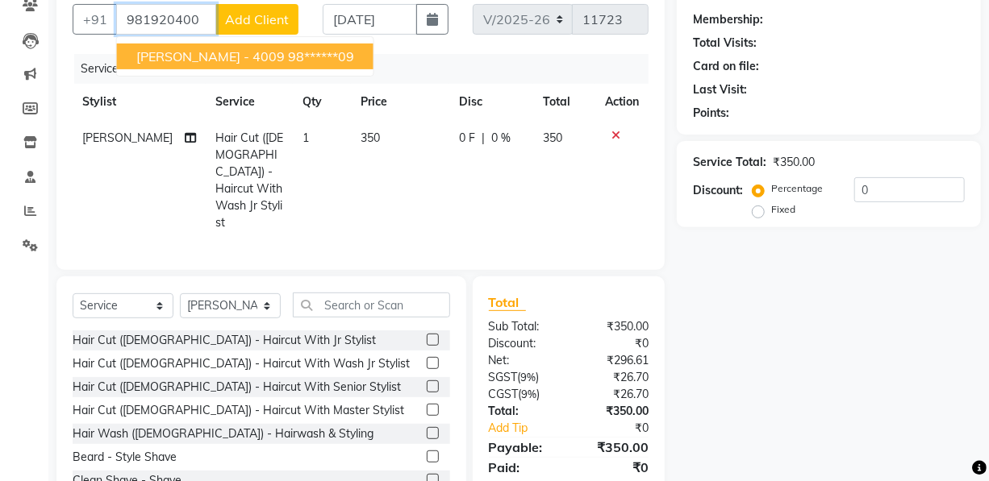
click at [246, 40] on ngb-typeahead-window "[PERSON_NAME] - 4009 98******09" at bounding box center [245, 56] width 258 height 40
click at [288, 51] on ngb-highlight "98******09" at bounding box center [321, 56] width 66 height 16
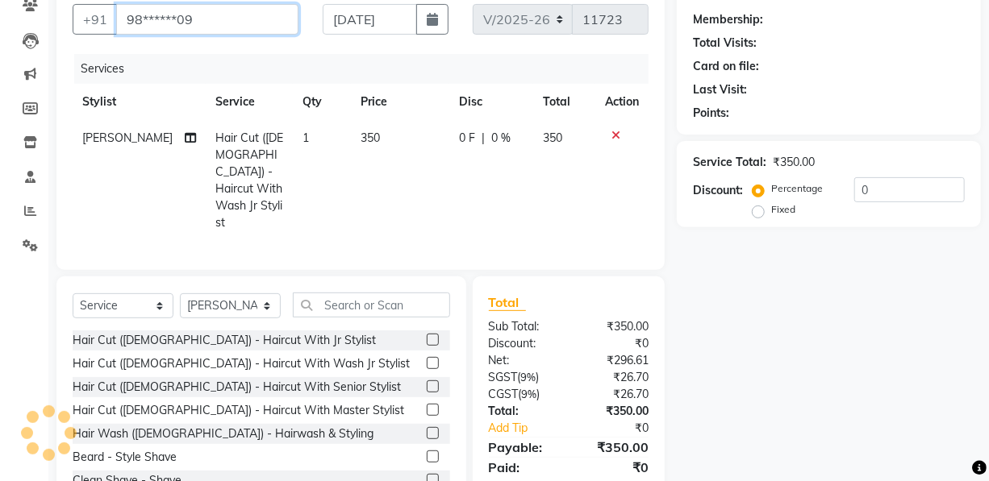
type input "98******09"
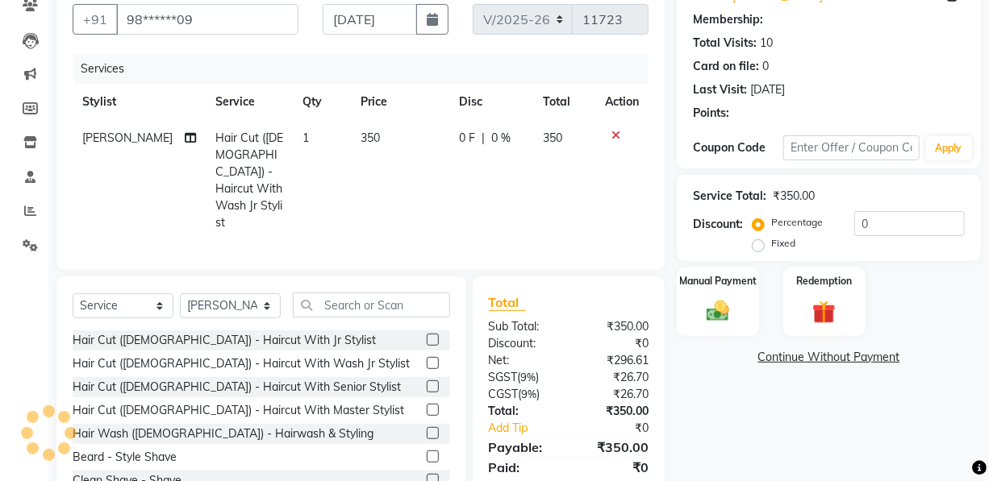
type input "20"
select select "1: Object"
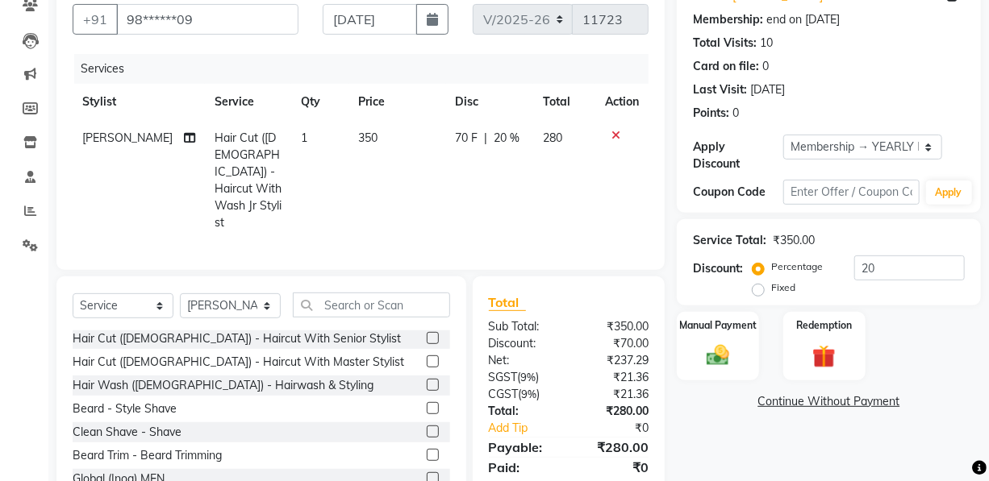
scroll to position [73, 0]
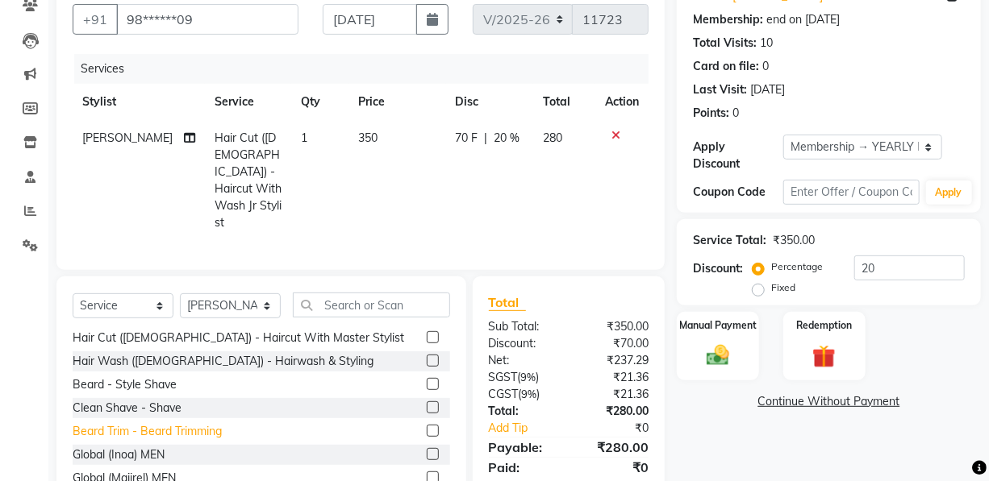
click at [126, 423] on div "Beard Trim - Beard Trimming" at bounding box center [147, 431] width 149 height 17
checkbox input "false"
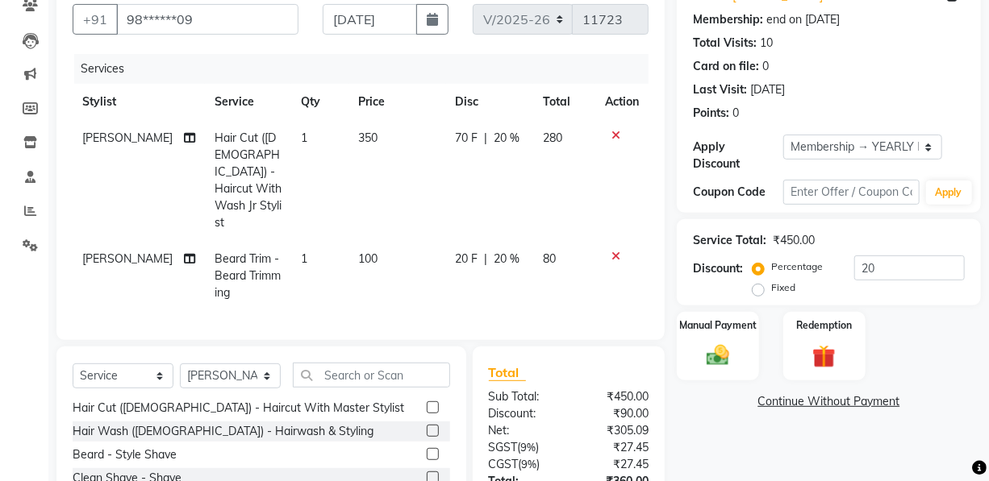
scroll to position [252, 0]
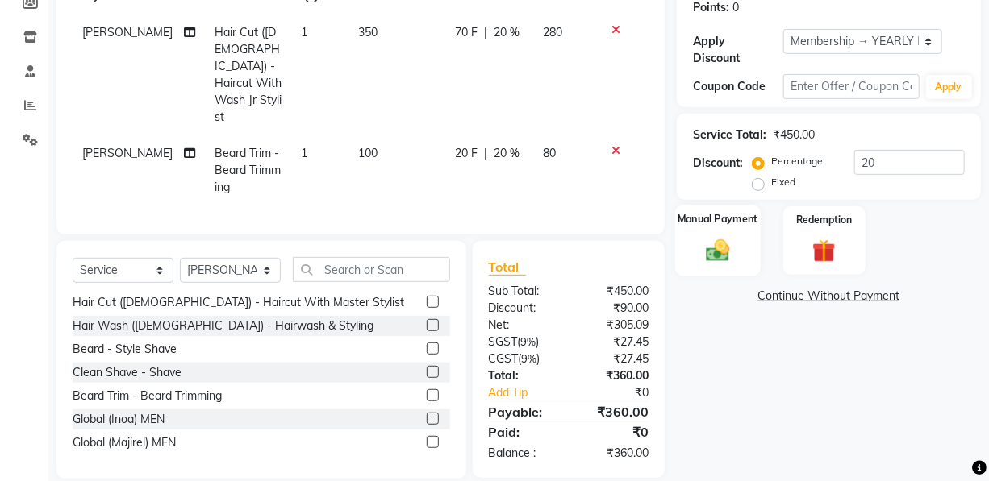
click at [727, 229] on div "Manual Payment" at bounding box center [717, 241] width 85 height 72
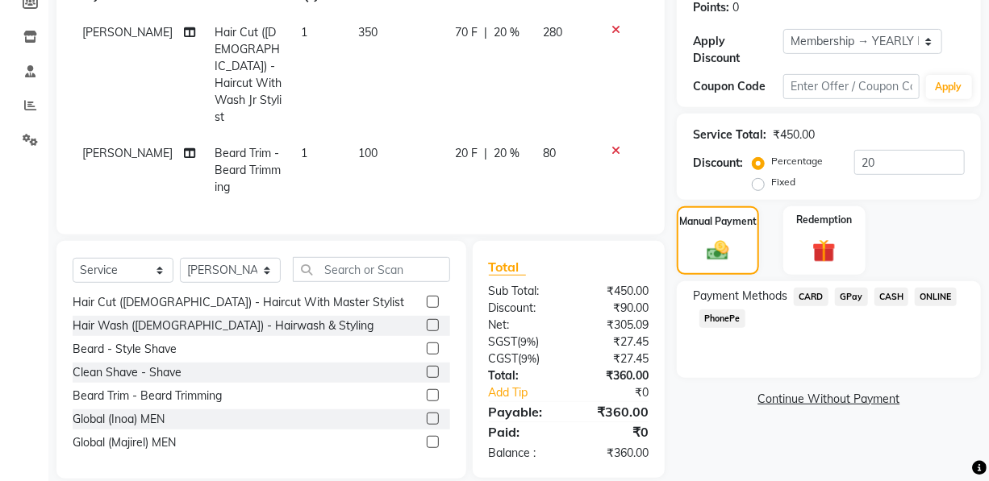
click at [896, 294] on span "CASH" at bounding box center [891, 297] width 35 height 19
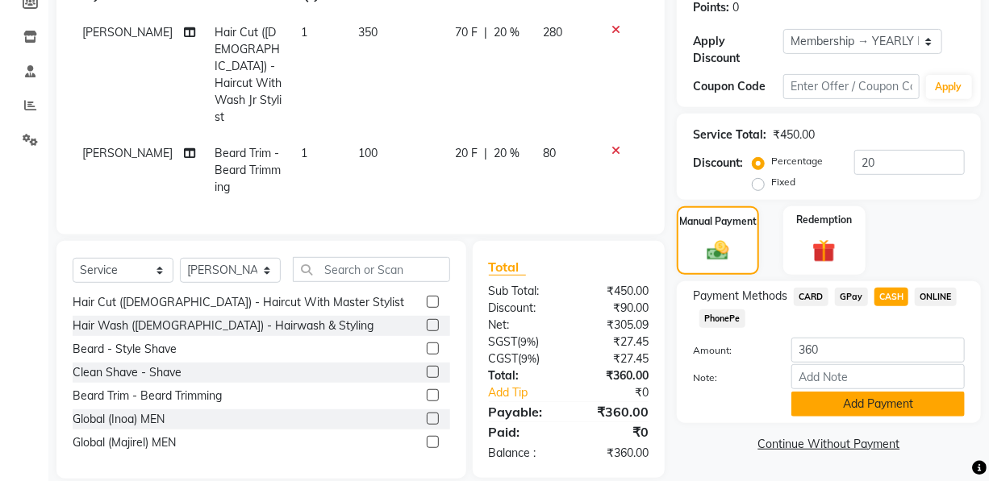
click at [885, 406] on button "Add Payment" at bounding box center [877, 404] width 173 height 25
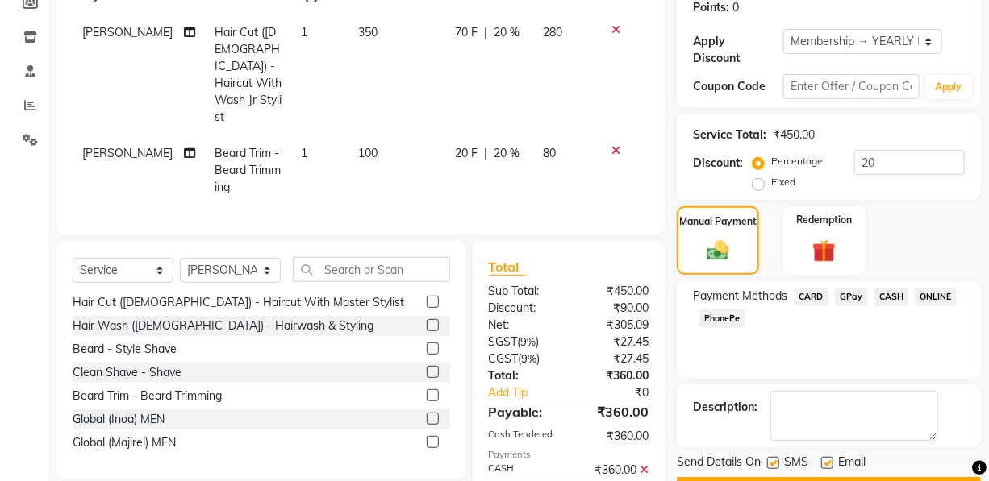
scroll to position [308, 0]
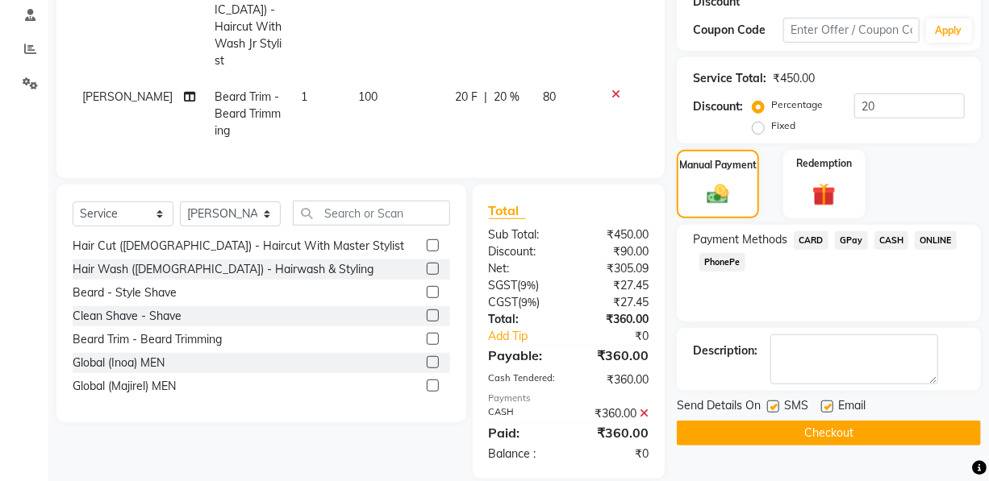
click at [826, 407] on label at bounding box center [827, 407] width 12 height 12
click at [826, 407] on input "checkbox" at bounding box center [826, 407] width 10 height 10
checkbox input "false"
click at [826, 427] on button "Checkout" at bounding box center [829, 433] width 304 height 25
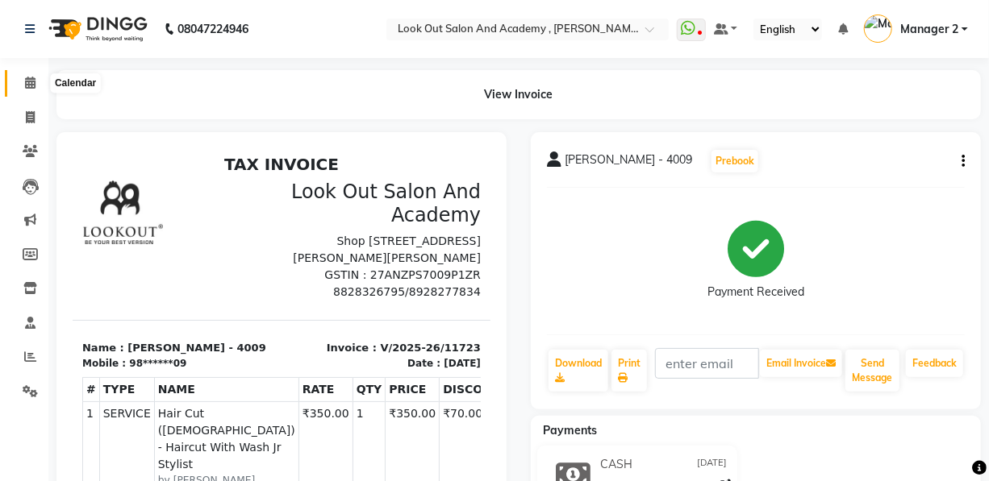
click at [23, 82] on span at bounding box center [30, 83] width 28 height 19
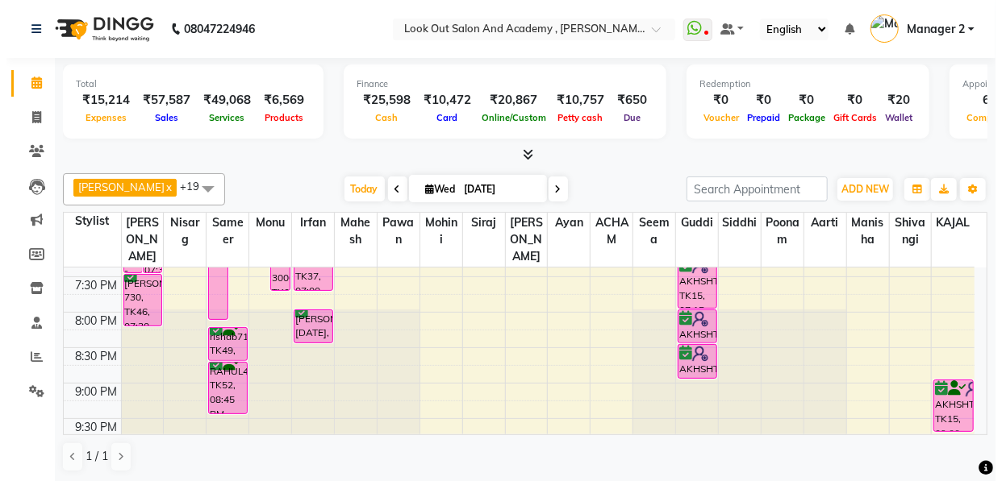
scroll to position [733, 0]
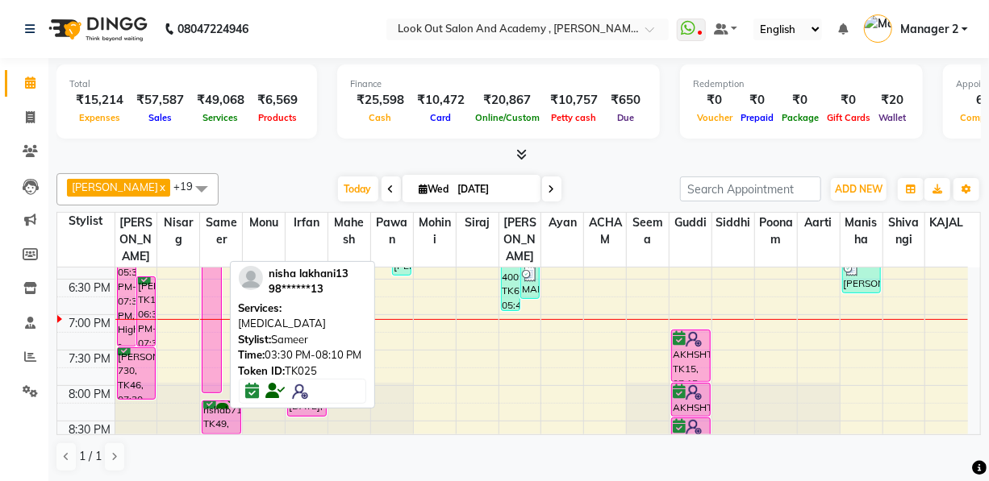
click at [212, 339] on div "nisha lakhani13, TK25, 03:30 PM-08:10 PM, [MEDICAL_DATA]" at bounding box center [211, 228] width 18 height 327
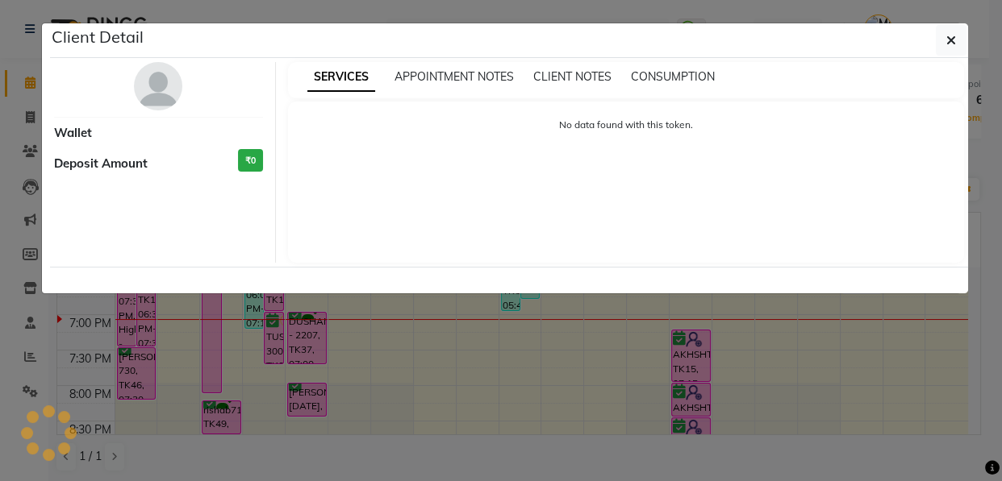
select select "6"
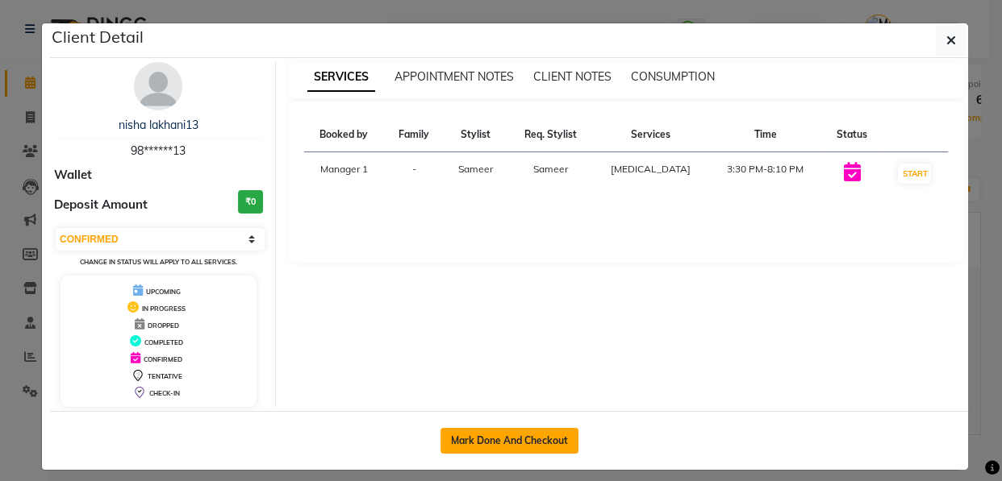
click at [517, 444] on button "Mark Done And Checkout" at bounding box center [509, 441] width 138 height 26
select select "service"
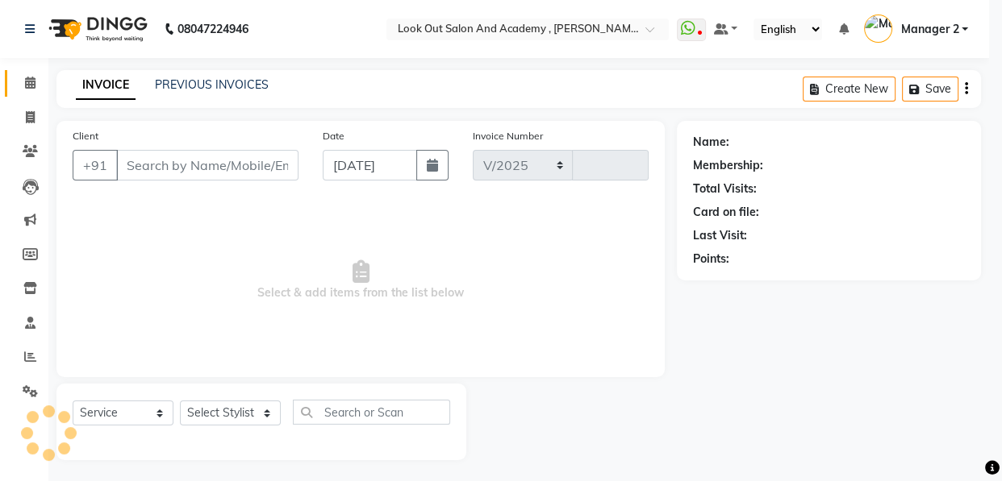
select select "4708"
type input "11724"
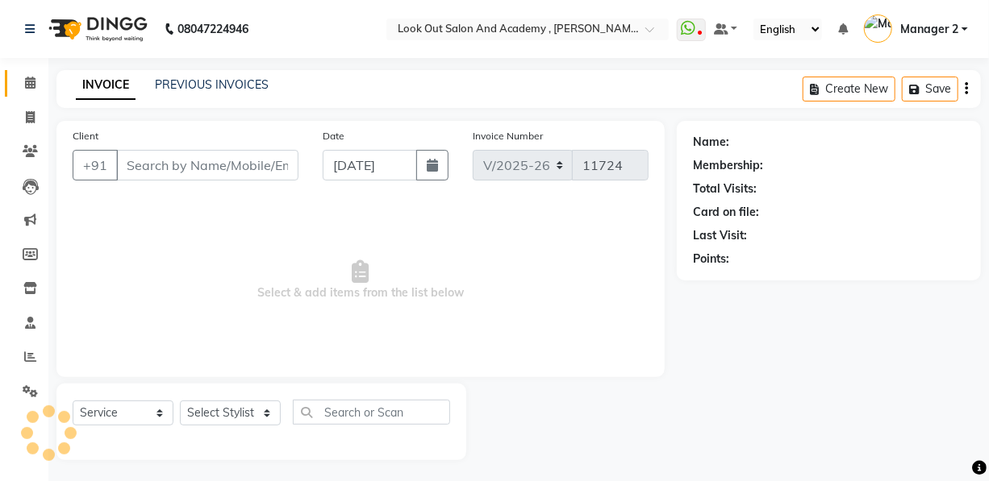
type input "98******13"
select select "28199"
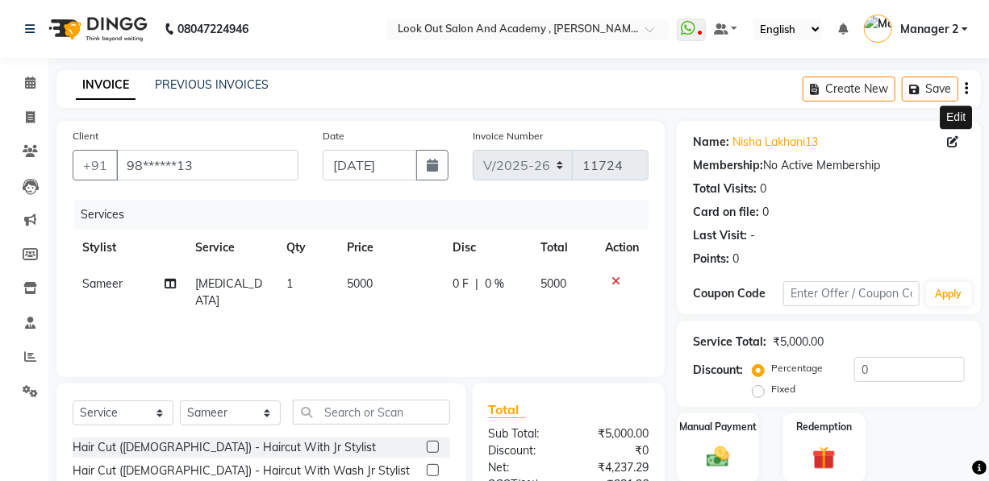
click at [948, 144] on icon at bounding box center [952, 141] width 11 height 11
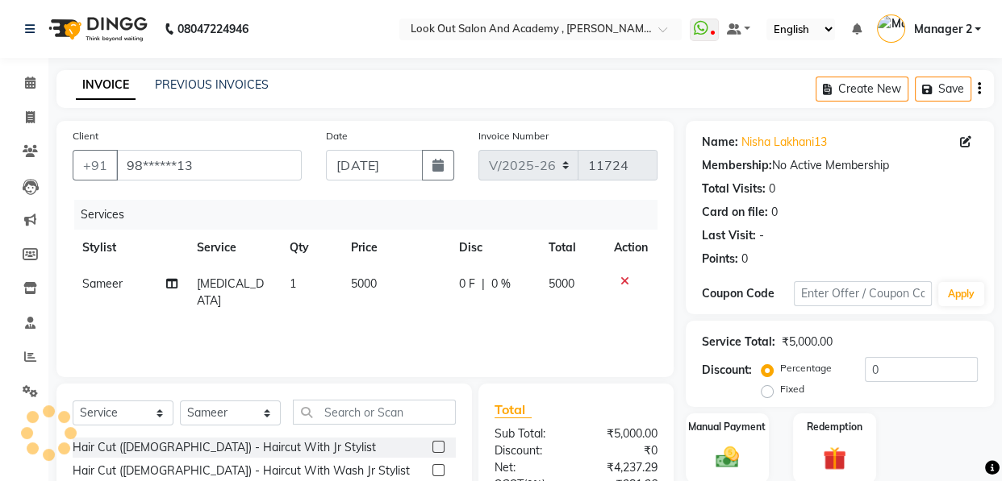
select select "[DEMOGRAPHIC_DATA]"
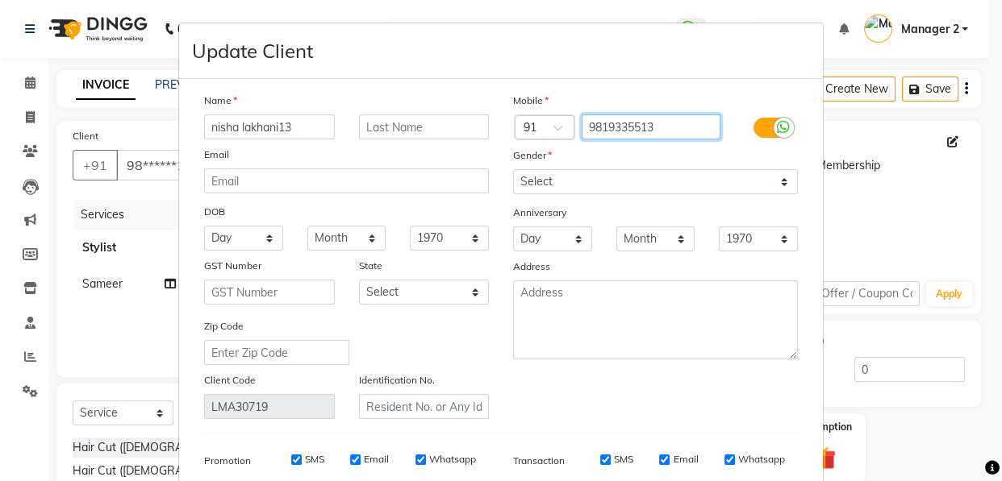
drag, startPoint x: 672, startPoint y: 127, endPoint x: 480, endPoint y: 135, distance: 192.1
click at [481, 121] on div "Name nisha lakhani13 Email DOB Day 01 02 03 04 05 06 07 08 09 10 11 12 13 14 15…" at bounding box center [501, 255] width 618 height 327
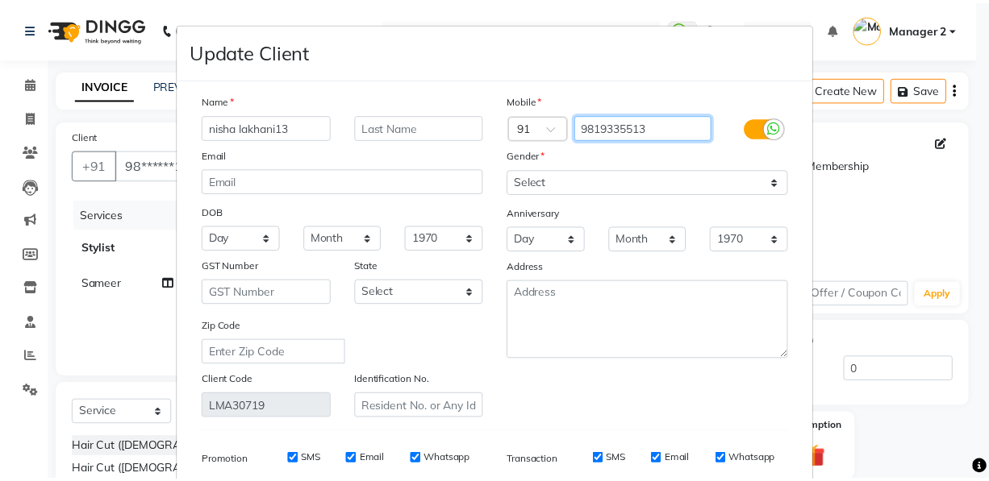
scroll to position [219, 0]
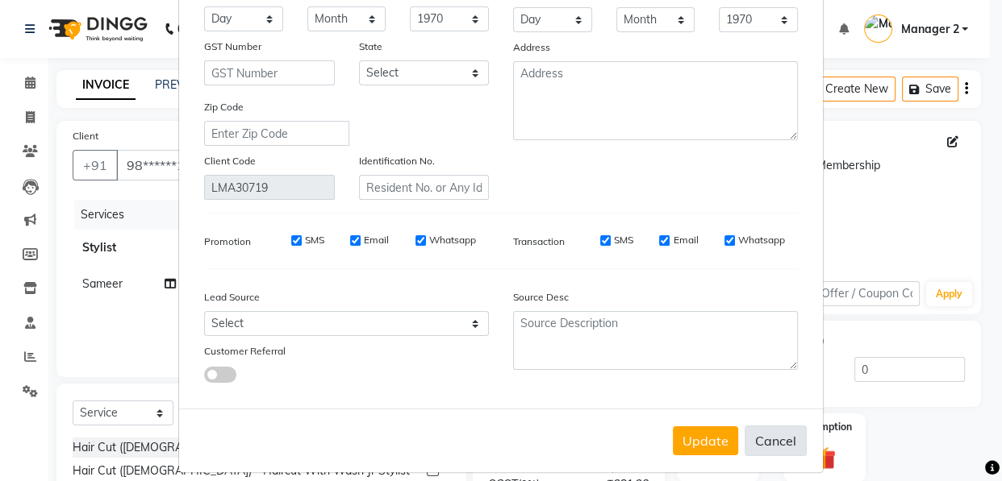
click at [775, 444] on button "Cancel" at bounding box center [775, 441] width 62 height 31
select select
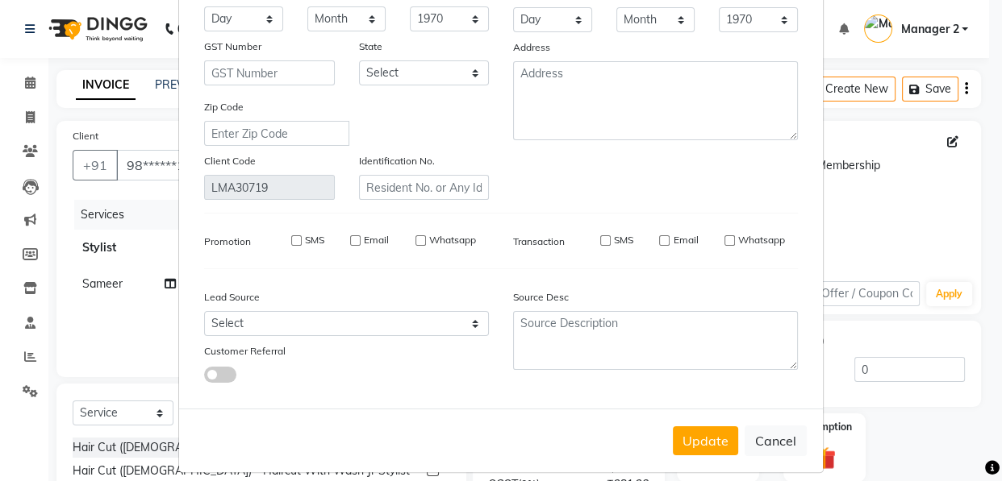
select select
checkbox input "false"
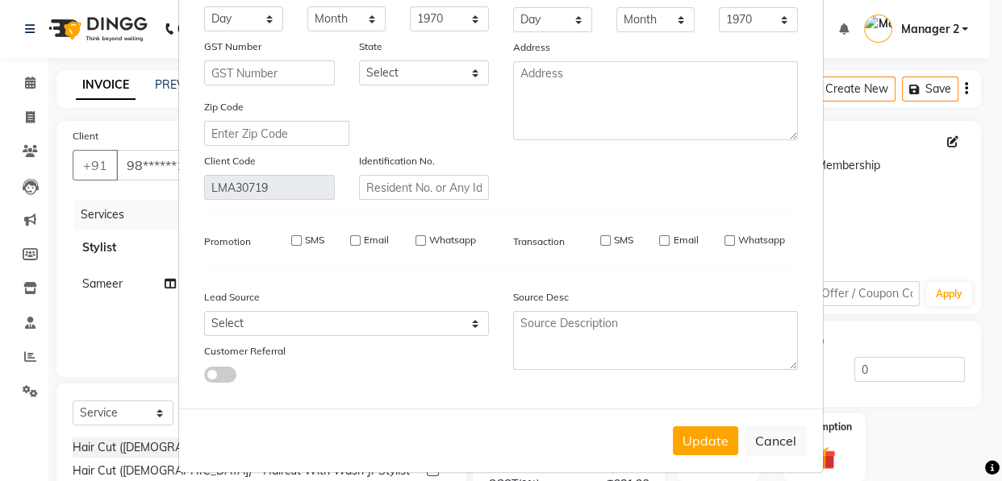
checkbox input "false"
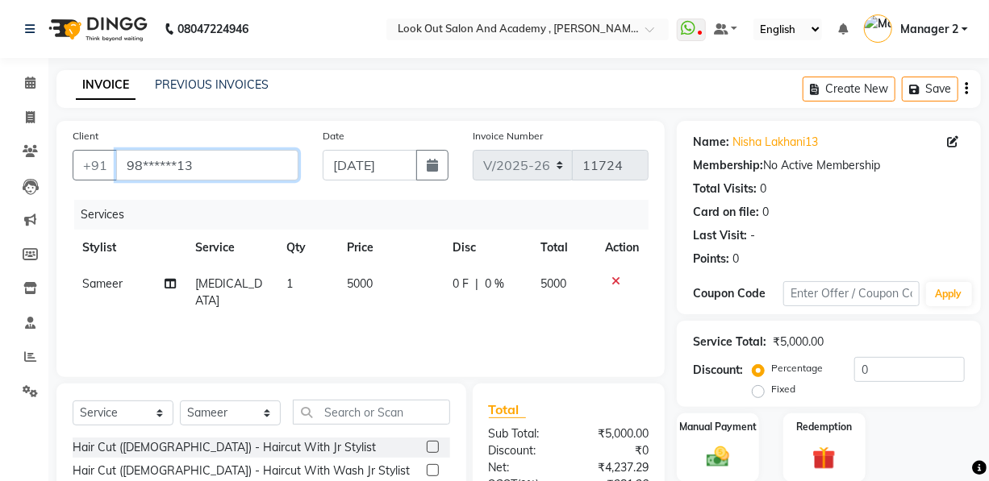
drag, startPoint x: 238, startPoint y: 157, endPoint x: 3, endPoint y: 153, distance: 234.7
click at [0, 150] on app-home "08047224946 Select Location × Look Out Salon And Academy , [PERSON_NAME][GEOGRA…" at bounding box center [494, 323] width 989 height 646
paste input "193355"
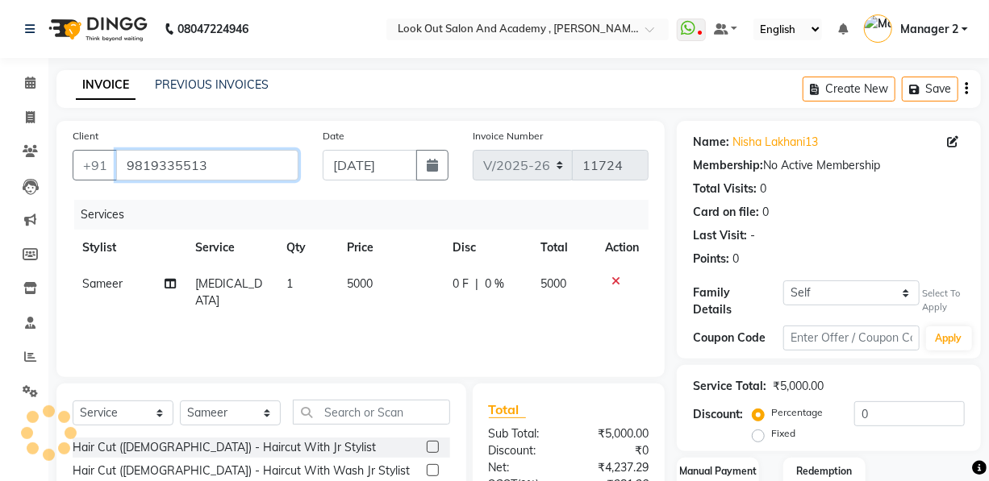
click at [211, 156] on input "9819335513" at bounding box center [207, 165] width 182 height 31
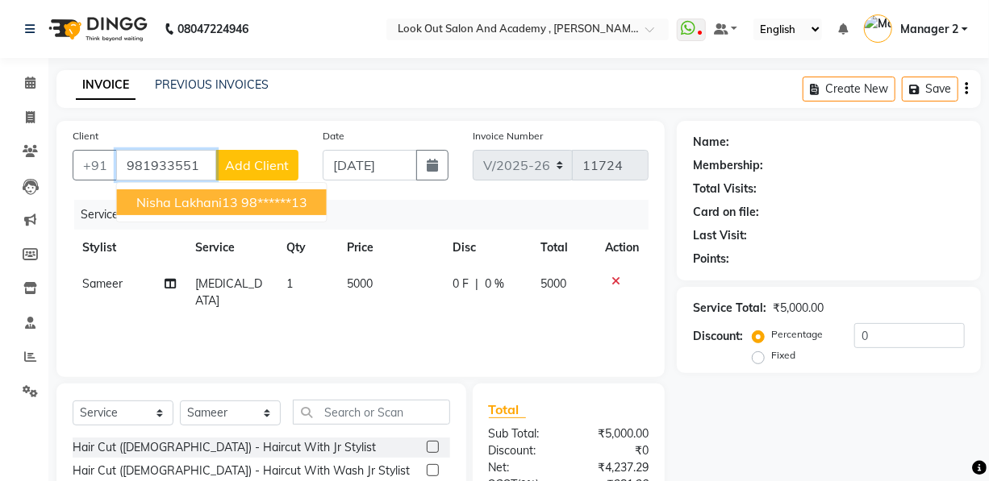
drag, startPoint x: 216, startPoint y: 202, endPoint x: 581, endPoint y: 330, distance: 386.9
click at [216, 204] on span "nisha lakhani13" at bounding box center [187, 202] width 102 height 16
type input "98******13"
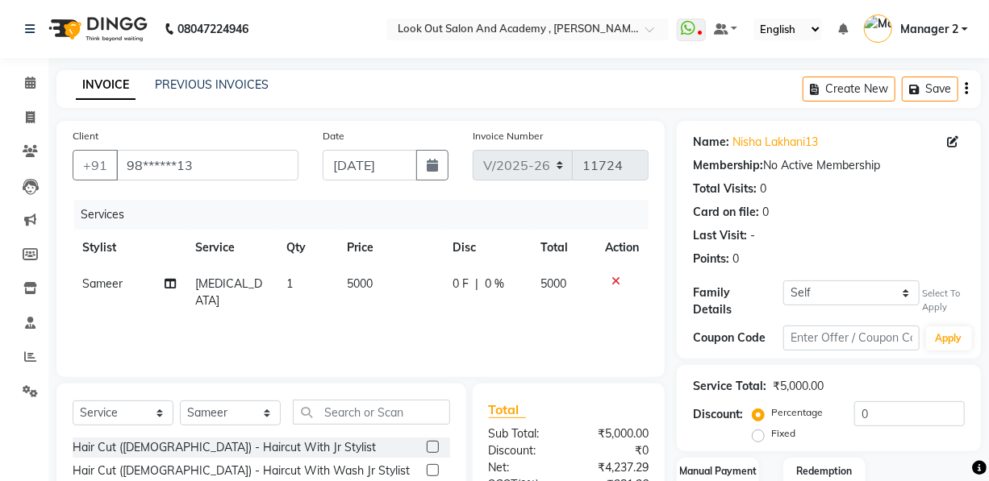
scroll to position [146, 0]
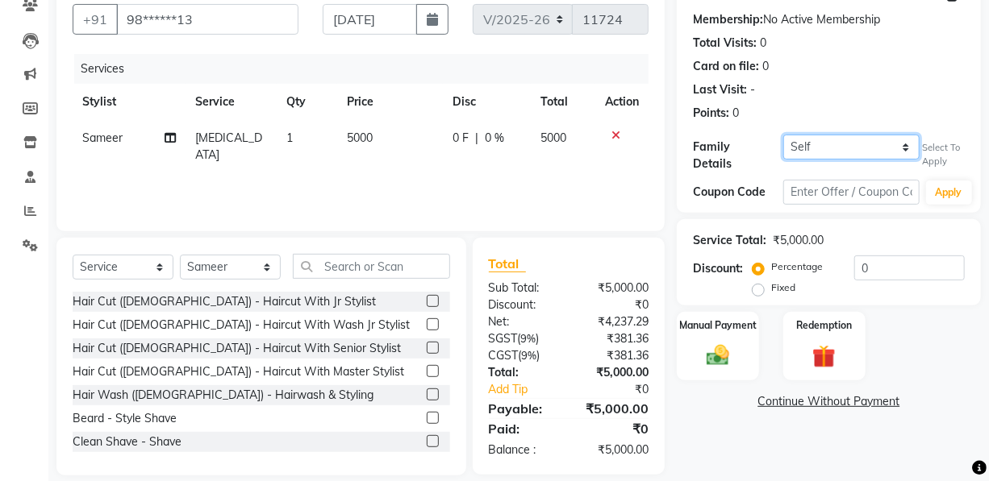
drag, startPoint x: 843, startPoint y: 139, endPoint x: 843, endPoint y: 151, distance: 12.1
click at [843, 140] on select "Self [PERSON_NAME]" at bounding box center [851, 147] width 136 height 25
select select "3114239"
click at [783, 135] on select "Self [PERSON_NAME]" at bounding box center [851, 147] width 136 height 25
select select "1: Object"
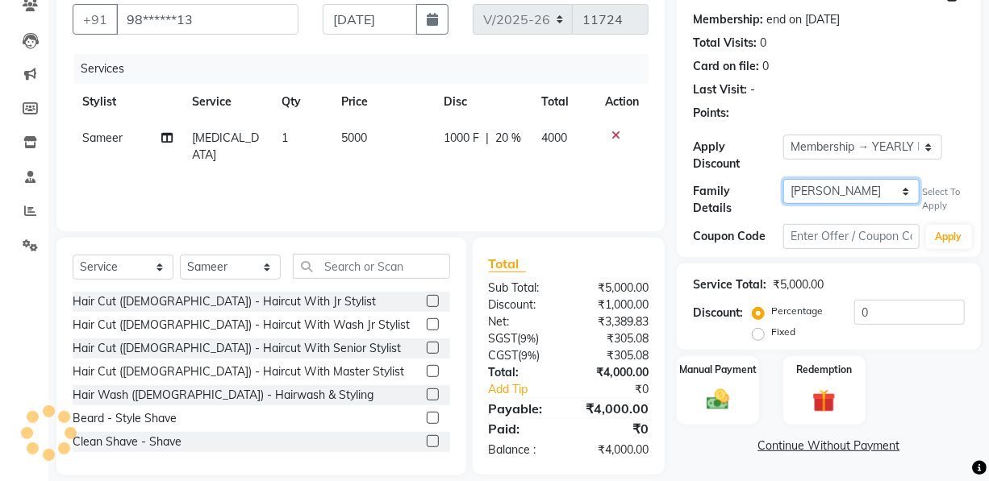
type input "20"
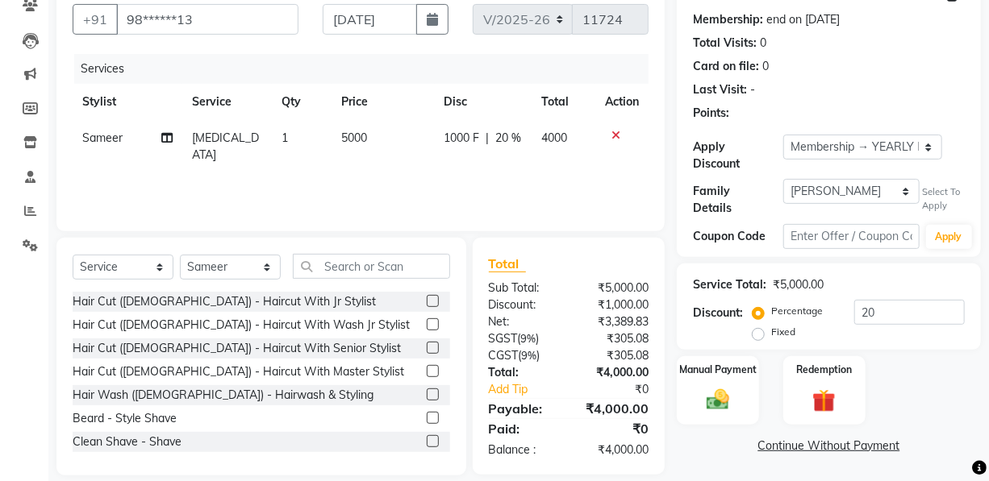
click at [350, 144] on span "5000" at bounding box center [354, 138] width 26 height 15
select select "28199"
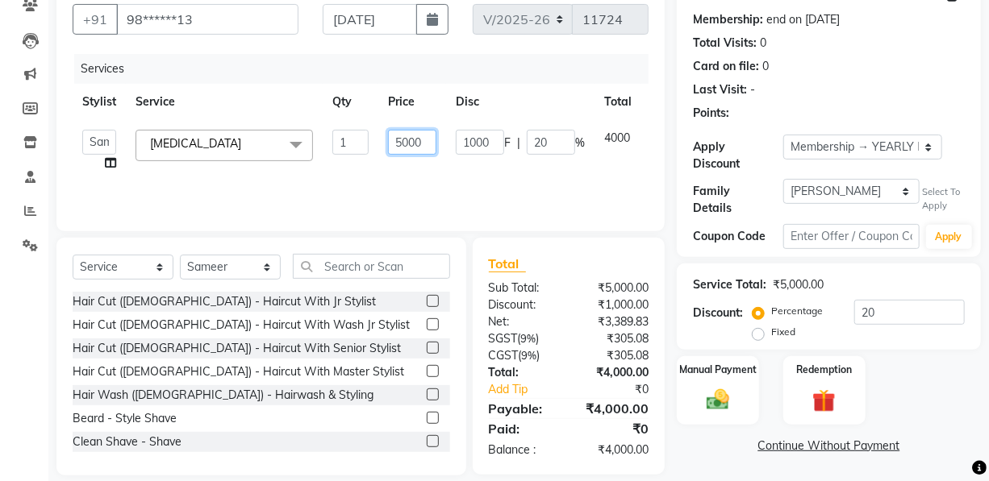
click at [402, 146] on input "5000" at bounding box center [412, 142] width 48 height 25
drag, startPoint x: 406, startPoint y: 140, endPoint x: 373, endPoint y: 138, distance: 33.2
click at [379, 144] on td "5000" at bounding box center [412, 150] width 68 height 61
type input "9500"
click at [398, 181] on div "Services Stylist Service Qty Price Disc Total Action Aarti Aatish [PERSON_NAME]…" at bounding box center [361, 134] width 576 height 161
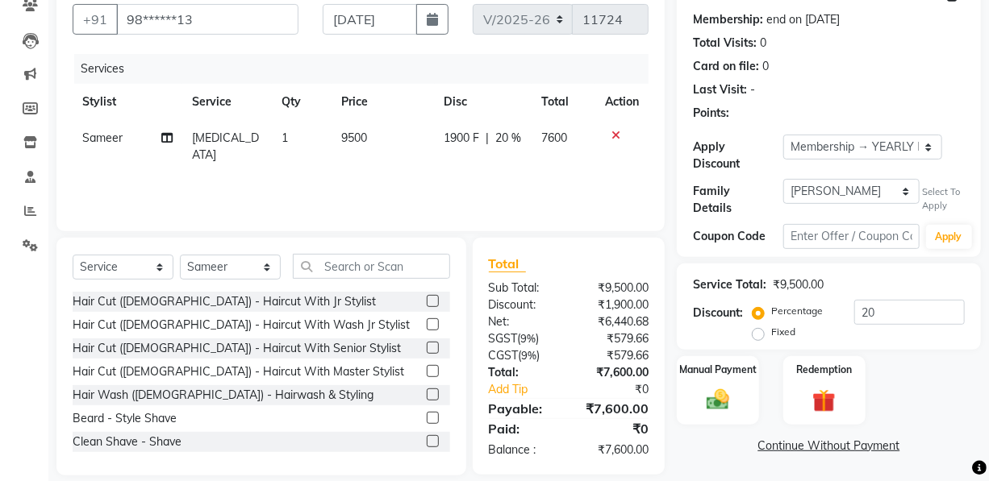
click at [356, 177] on div "Services Stylist Service Qty Price Disc Total Action Sameer [MEDICAL_DATA] 1 95…" at bounding box center [361, 134] width 576 height 161
drag, startPoint x: 425, startPoint y: 182, endPoint x: 489, endPoint y: 171, distance: 64.7
click at [428, 181] on div "Services Stylist Service Qty Price Disc Total Action Sameer [MEDICAL_DATA] 1 95…" at bounding box center [361, 134] width 576 height 161
drag, startPoint x: 876, startPoint y: 299, endPoint x: 714, endPoint y: 315, distance: 162.9
click at [724, 311] on div "Discount: Percentage Fixed 20" at bounding box center [829, 322] width 272 height 44
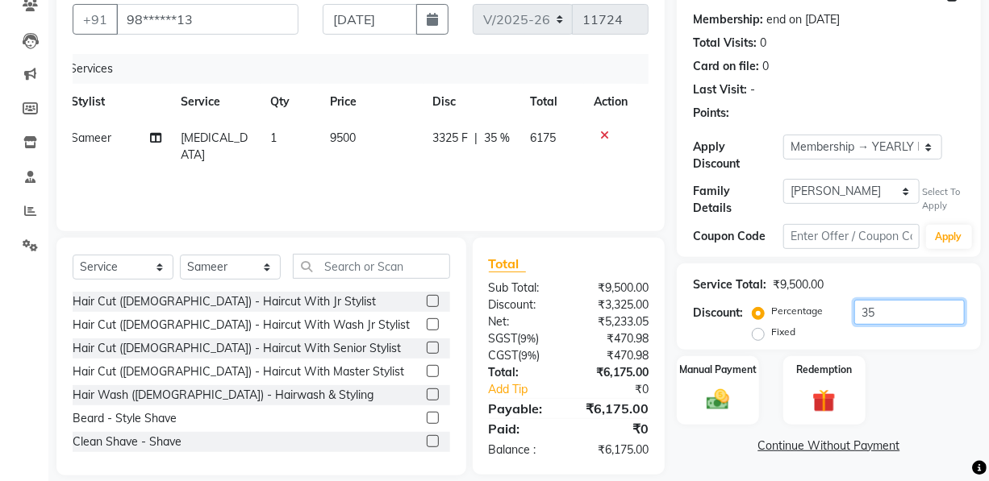
scroll to position [0, 0]
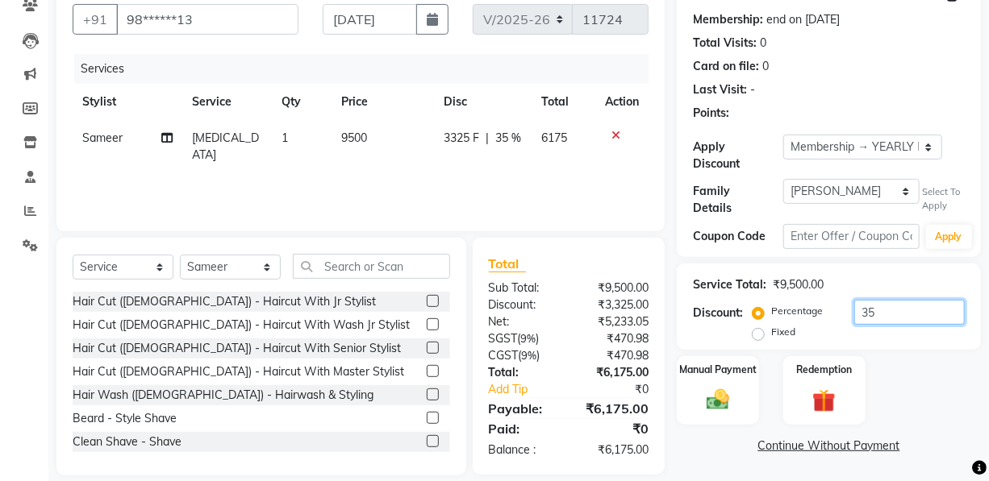
type input "35"
click at [499, 184] on div "Services Stylist Service Qty Price Disc Total Action Sameer [MEDICAL_DATA] 1 95…" at bounding box center [361, 134] width 576 height 161
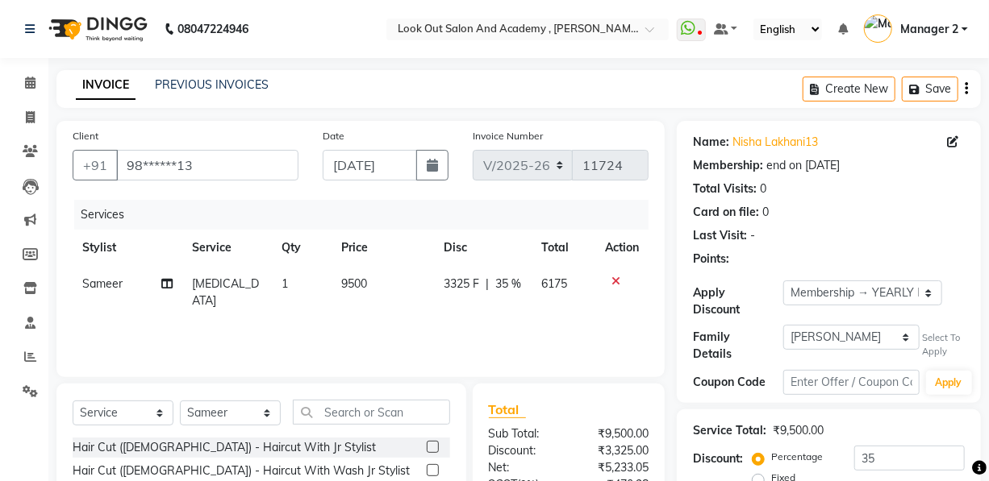
scroll to position [73, 0]
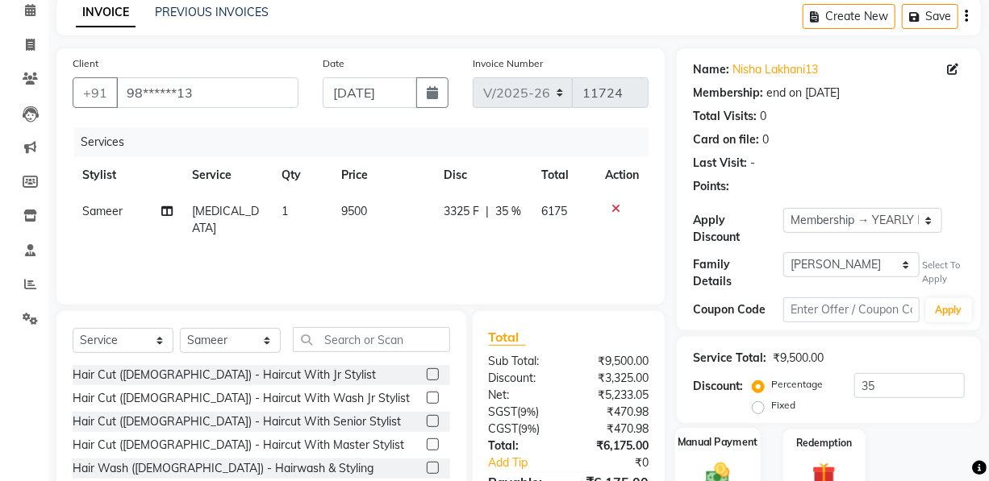
click at [706, 444] on label "Manual Payment" at bounding box center [717, 442] width 81 height 15
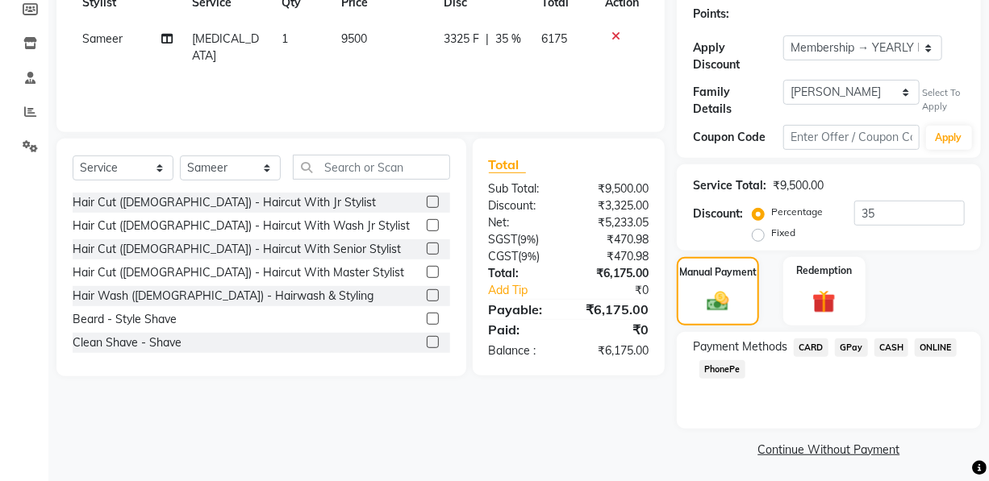
drag, startPoint x: 836, startPoint y: 342, endPoint x: 866, endPoint y: 377, distance: 45.7
click at [837, 342] on span "GPay" at bounding box center [851, 348] width 33 height 19
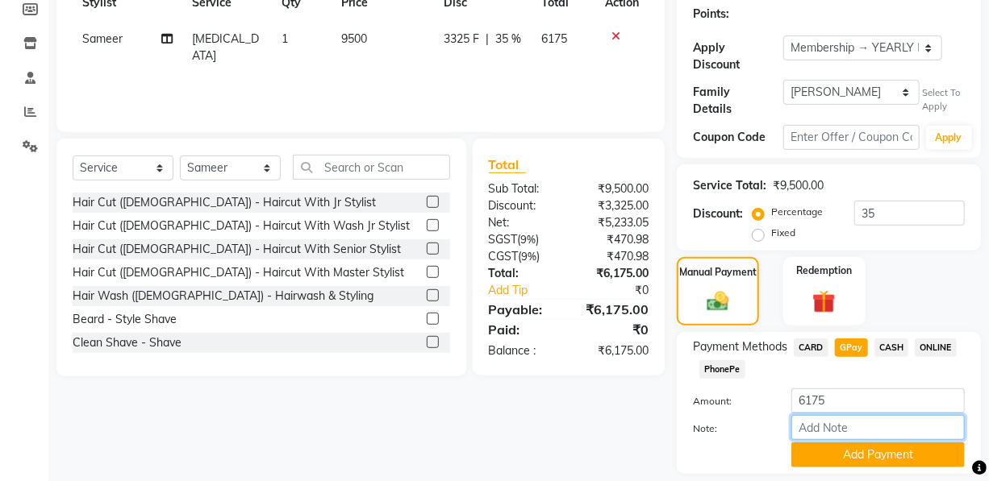
drag, startPoint x: 868, startPoint y: 428, endPoint x: 881, endPoint y: 412, distance: 20.2
click at [871, 427] on input "Note:" at bounding box center [877, 427] width 173 height 25
type input "[PERSON_NAME] mom"
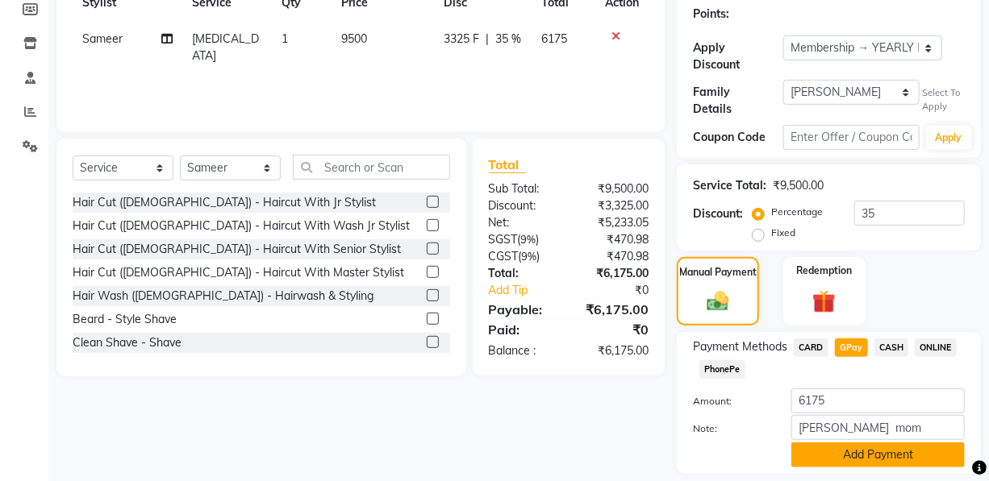
click at [882, 445] on button "Add Payment" at bounding box center [877, 455] width 173 height 25
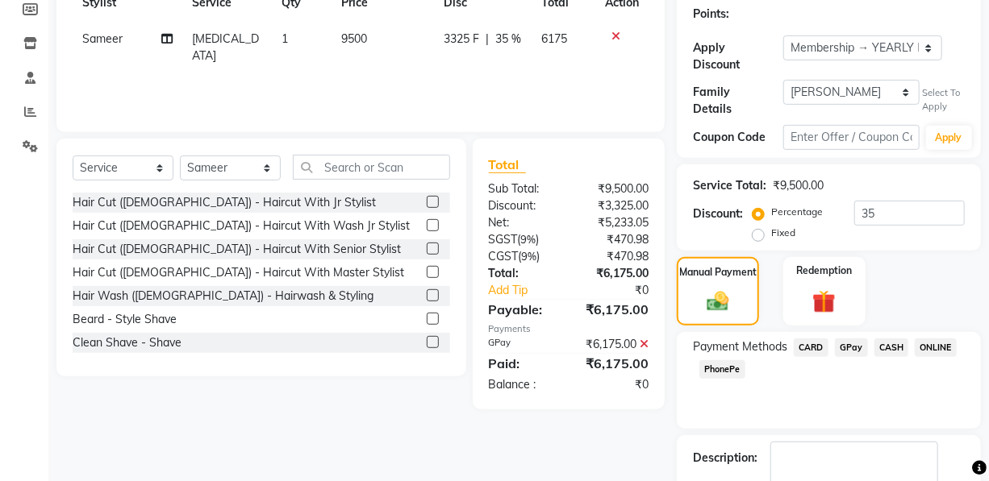
scroll to position [336, 0]
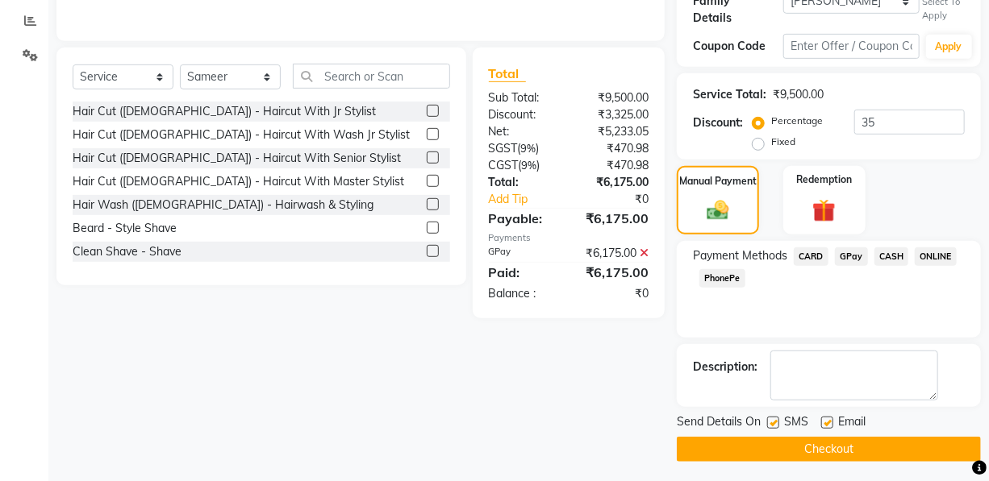
click at [827, 417] on label at bounding box center [827, 423] width 12 height 12
click at [827, 419] on input "checkbox" at bounding box center [826, 424] width 10 height 10
checkbox input "false"
click at [819, 453] on button "Checkout" at bounding box center [829, 449] width 304 height 25
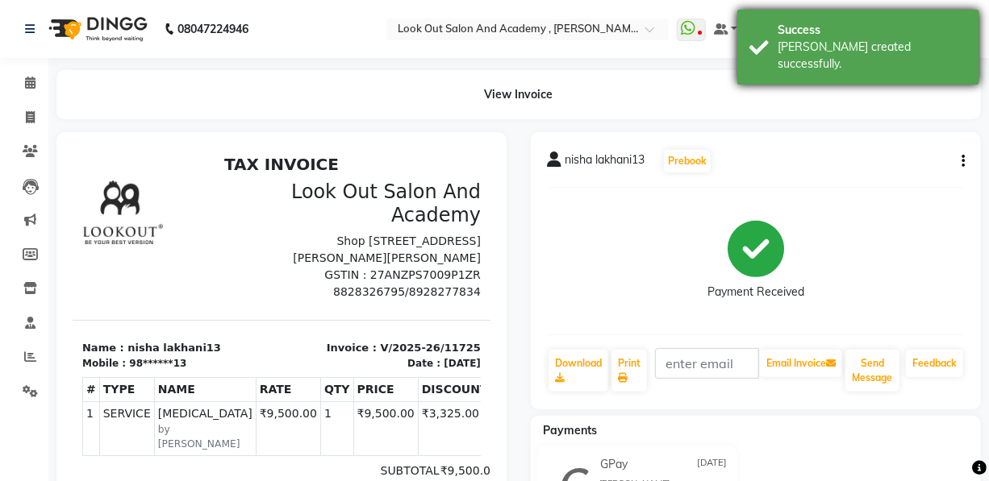
click at [858, 40] on div "[PERSON_NAME] created successfully." at bounding box center [872, 56] width 190 height 34
